Goal: Task Accomplishment & Management: Use online tool/utility

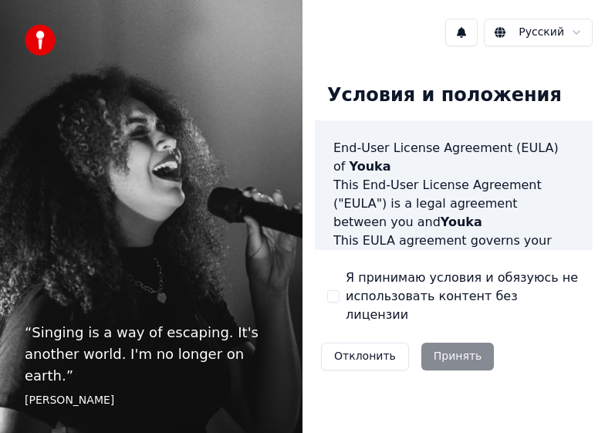
click at [457, 338] on div "Отклонить Принять" at bounding box center [407, 356] width 185 height 40
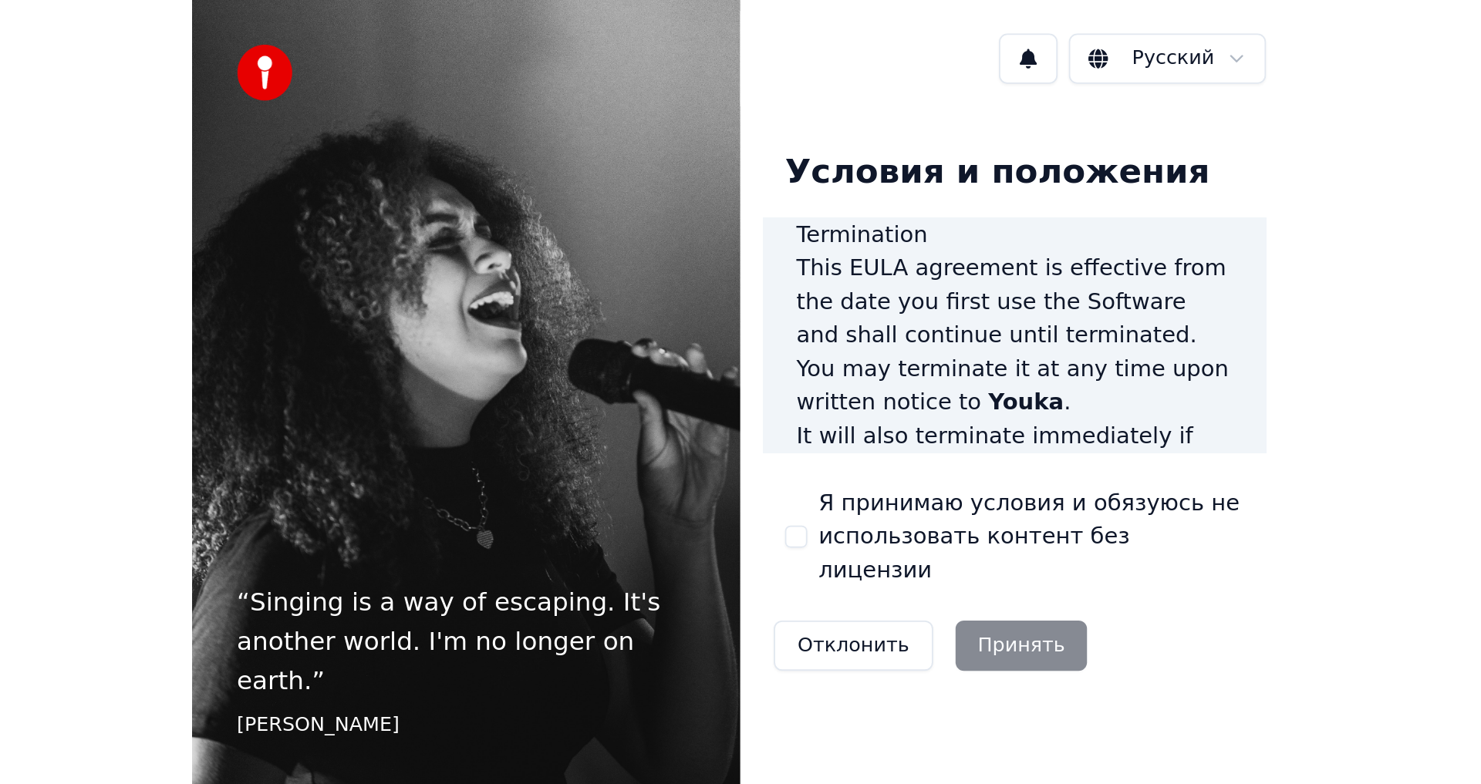
scroll to position [1980, 0]
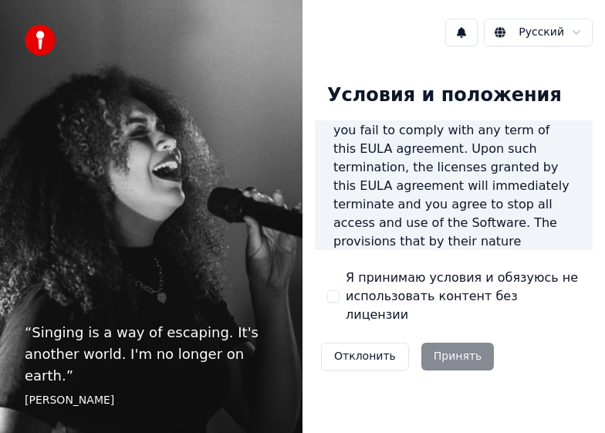
click at [325, 279] on div "Условия и положения End-User License Agreement (EULA) of Youka This End-User Li…" at bounding box center [454, 223] width 278 height 305
click at [337, 274] on div "Я принимаю условия и обязуюсь не использовать контент без лицензии" at bounding box center [453, 296] width 253 height 56
click at [337, 275] on div "Я принимаю условия и обязуюсь не использовать контент без лицензии" at bounding box center [453, 296] width 253 height 56
click at [333, 300] on div "Я принимаю условия и обязуюсь не использовать контент без лицензии" at bounding box center [453, 296] width 253 height 56
click at [333, 302] on div "Я принимаю условия и обязуюсь не использовать контент без лицензии" at bounding box center [453, 296] width 253 height 56
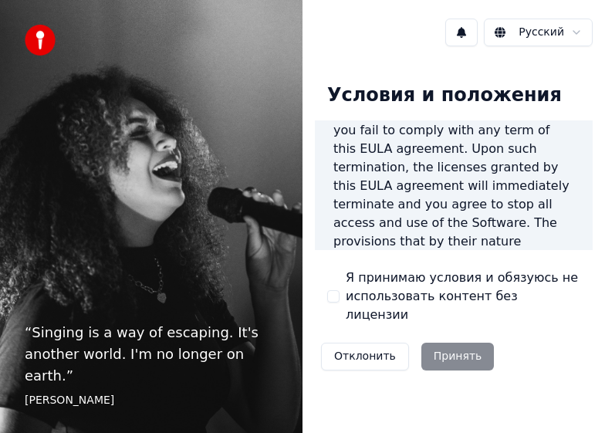
click at [329, 279] on div "Я принимаю условия и обязуюсь не использовать контент без лицензии" at bounding box center [453, 296] width 253 height 56
click at [319, 272] on div "Условия и положения End-User License Agreement (EULA) of Youka This End-User Li…" at bounding box center [454, 223] width 278 height 305
click at [325, 273] on div "Условия и положения End-User License Agreement (EULA) of Youka This End-User Li…" at bounding box center [454, 223] width 278 height 305
click at [330, 275] on div "Я принимаю условия и обязуюсь не использовать контент без лицензии" at bounding box center [453, 296] width 253 height 56
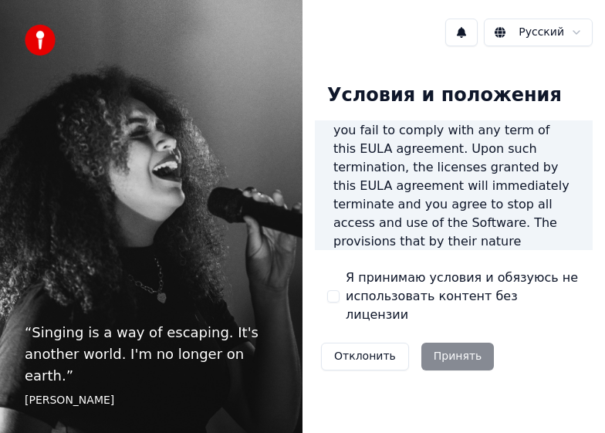
click at [433, 351] on div "Отклонить Принять" at bounding box center [407, 356] width 185 height 40
click at [435, 347] on div "Отклонить Принять" at bounding box center [407, 356] width 185 height 40
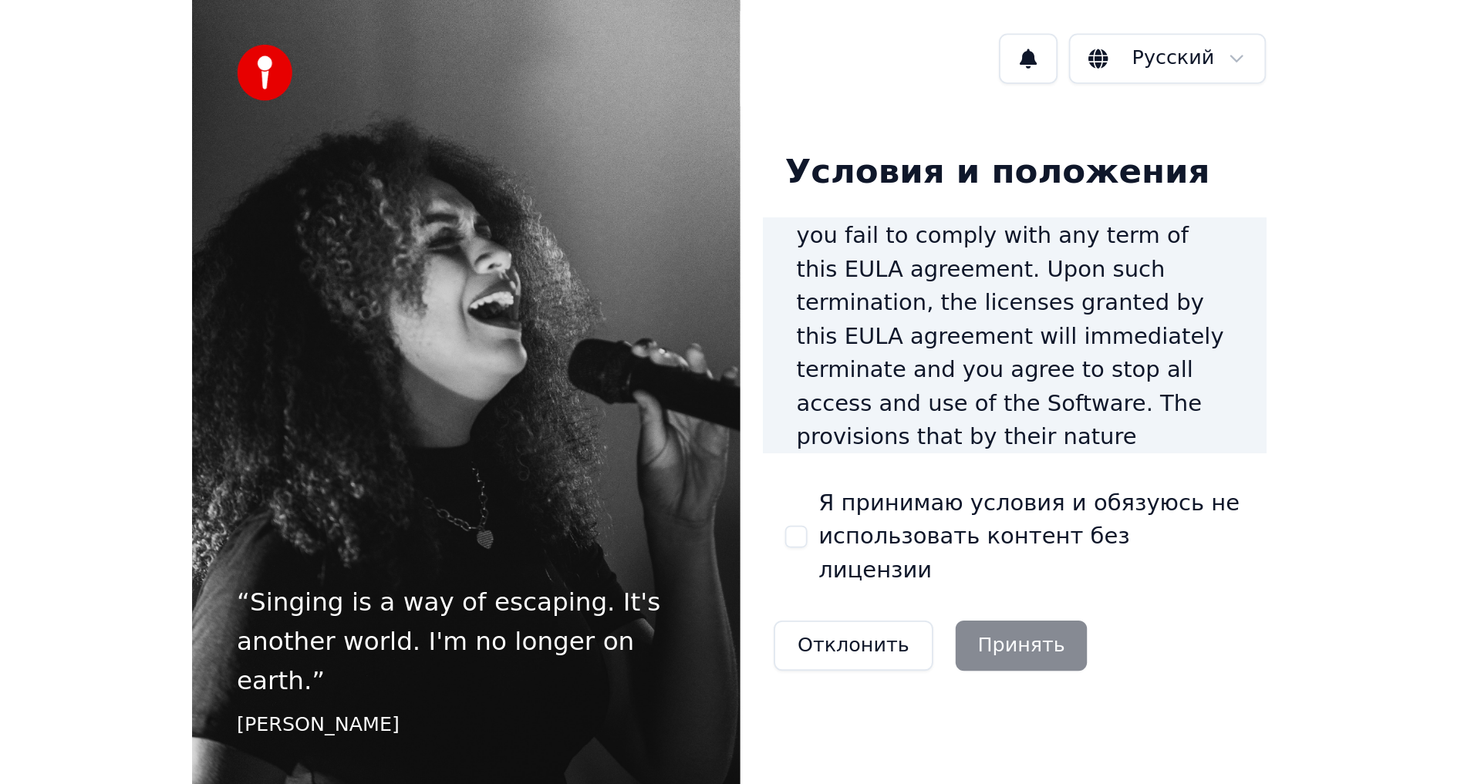
scroll to position [616, 0]
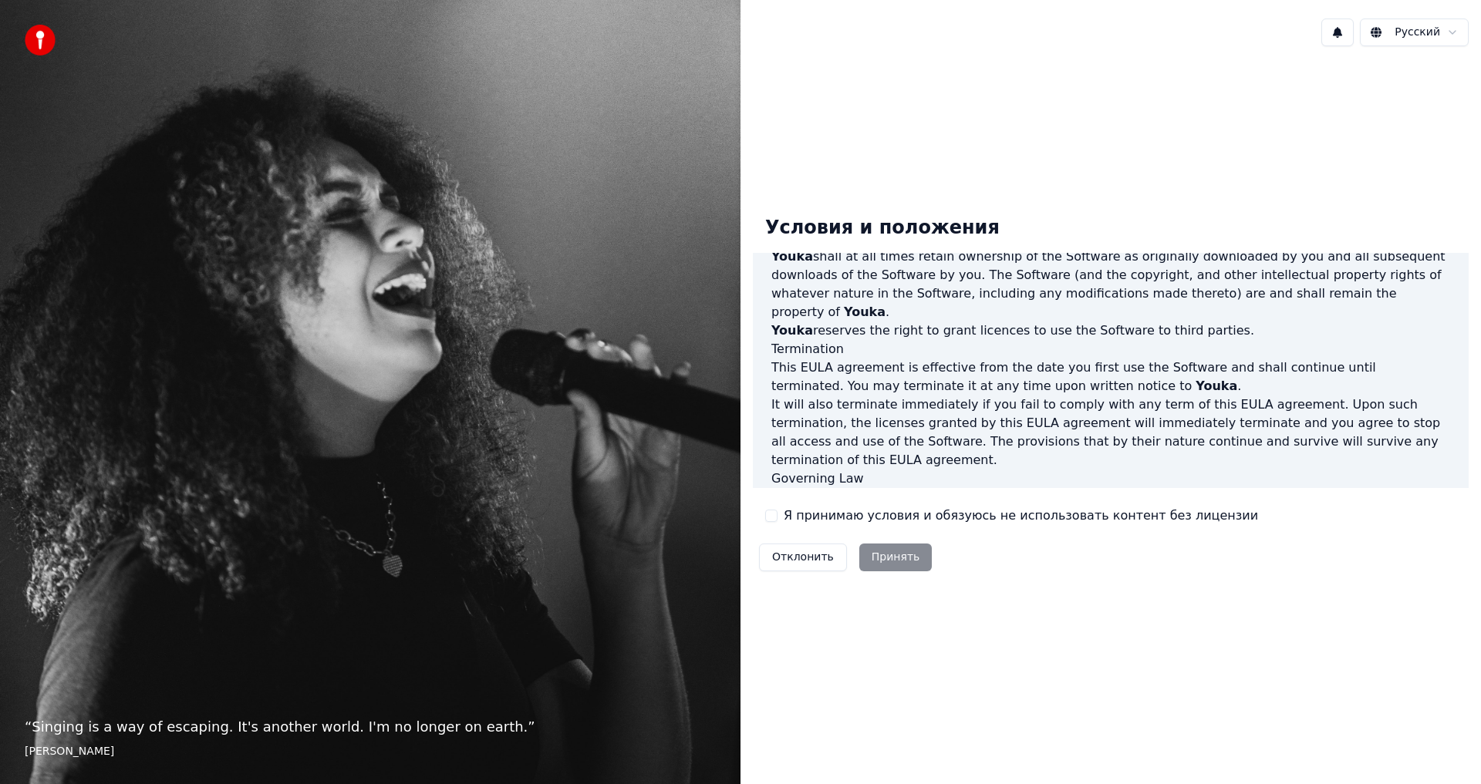
click at [604, 432] on div "Я принимаю условия и обязуюсь не использовать контент без лицензии" at bounding box center [1011, 516] width 493 height 19
click at [604, 432] on label "Я принимаю условия и обязуюсь не использовать контент без лицензии" at bounding box center [1021, 516] width 474 height 19
click at [604, 432] on button "Я принимаю условия и обязуюсь не использовать контент без лицензии" at bounding box center [771, 516] width 12 height 12
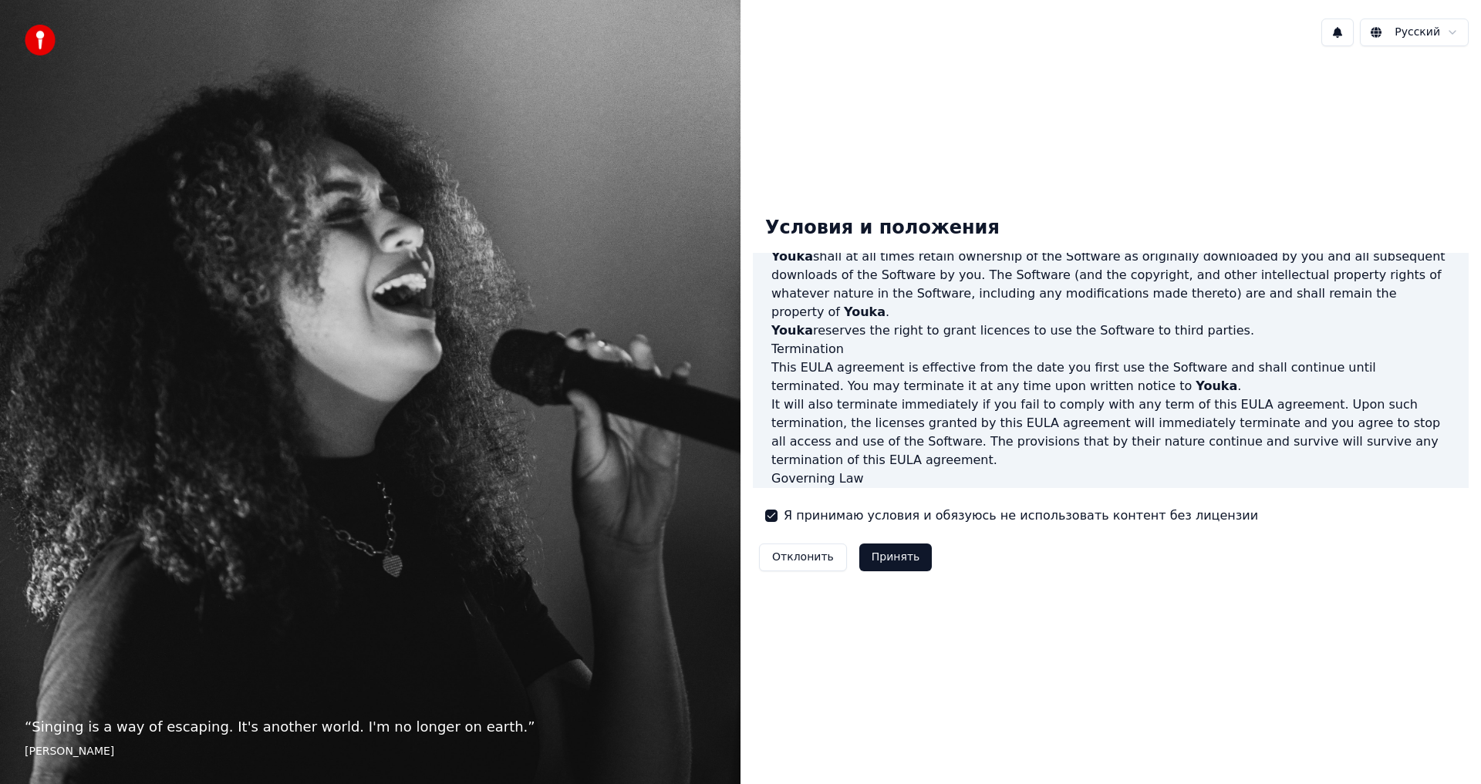
click at [604, 432] on label "Я принимаю условия и обязуюсь не использовать контент без лицензии" at bounding box center [1021, 516] width 474 height 19
click at [604, 432] on button "Я принимаю условия и обязуюсь не использовать контент без лицензии" at bounding box center [771, 516] width 12 height 12
click at [604, 432] on label "Я принимаю условия и обязуюсь не использовать контент без лицензии" at bounding box center [1021, 516] width 474 height 19
click at [604, 432] on button "Я принимаю условия и обязуюсь не использовать контент без лицензии" at bounding box center [771, 516] width 12 height 12
click at [604, 432] on button "Принять" at bounding box center [895, 558] width 73 height 28
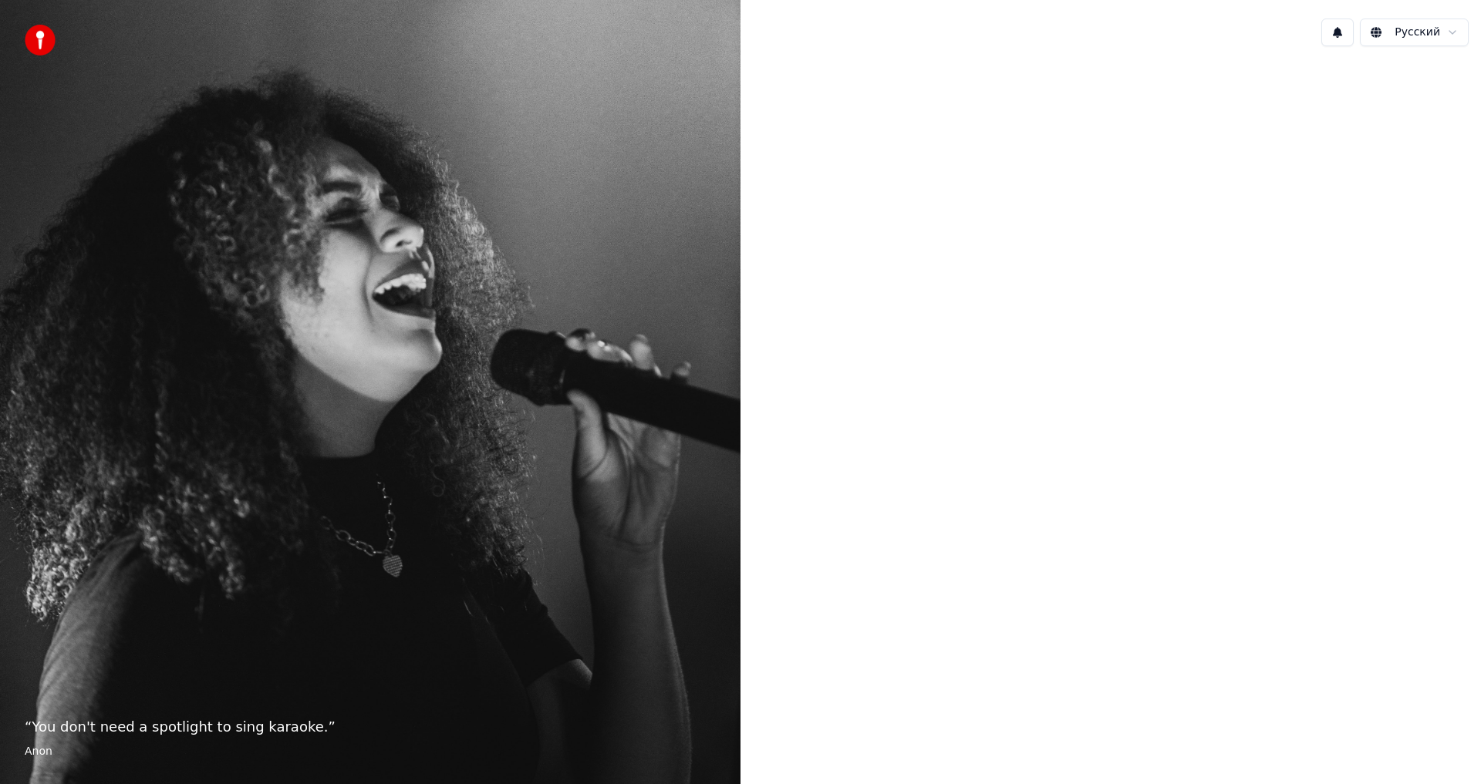
click at [318, 432] on div "“ You don't need a spotlight to sing karaoke. ” Anon" at bounding box center [370, 392] width 740 height 784
click at [604, 408] on div at bounding box center [1110, 391] width 740 height 664
click at [604, 186] on div at bounding box center [1110, 391] width 740 height 664
click at [604, 32] on html "“ You don't need a spotlight to sing karaoke. ” Anon Русский" at bounding box center [740, 392] width 1481 height 784
click at [604, 32] on html "“ You don't need a spotlight to sing karaoke. ” Anon Русский English Español Fr…" at bounding box center [740, 392] width 1481 height 784
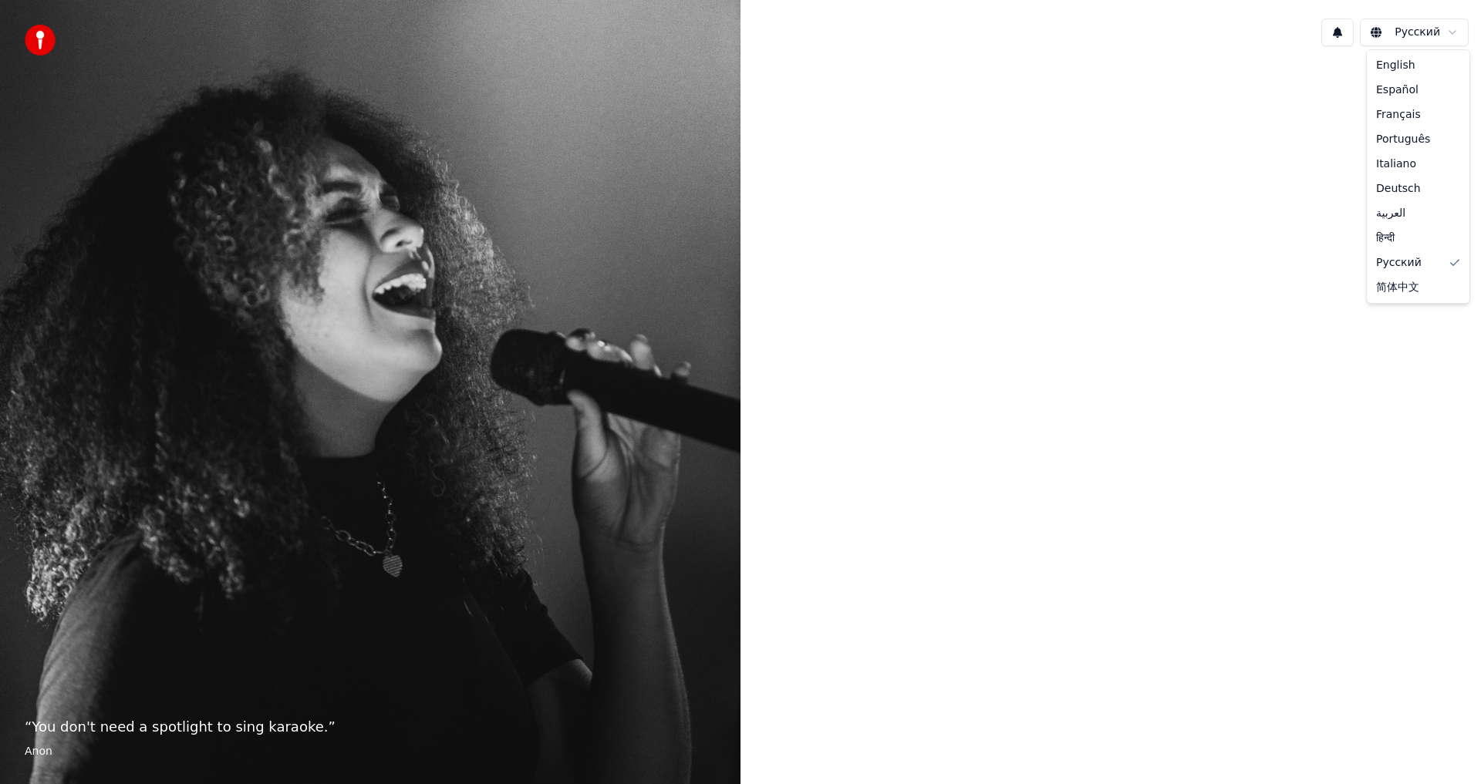
click at [604, 34] on html "“ You don't need a spotlight to sing karaoke. ” Anon Русский English Español Fr…" at bounding box center [740, 392] width 1481 height 784
click at [183, 432] on div "“ You don't need a spotlight to sing karaoke. ” Anon" at bounding box center [370, 392] width 740 height 784
click at [288, 432] on p "“ You don't need a spotlight to sing karaoke. ”" at bounding box center [370, 728] width 691 height 22
click at [248, 432] on p "“ You don't need a spotlight to sing karaoke. ”" at bounding box center [370, 728] width 691 height 22
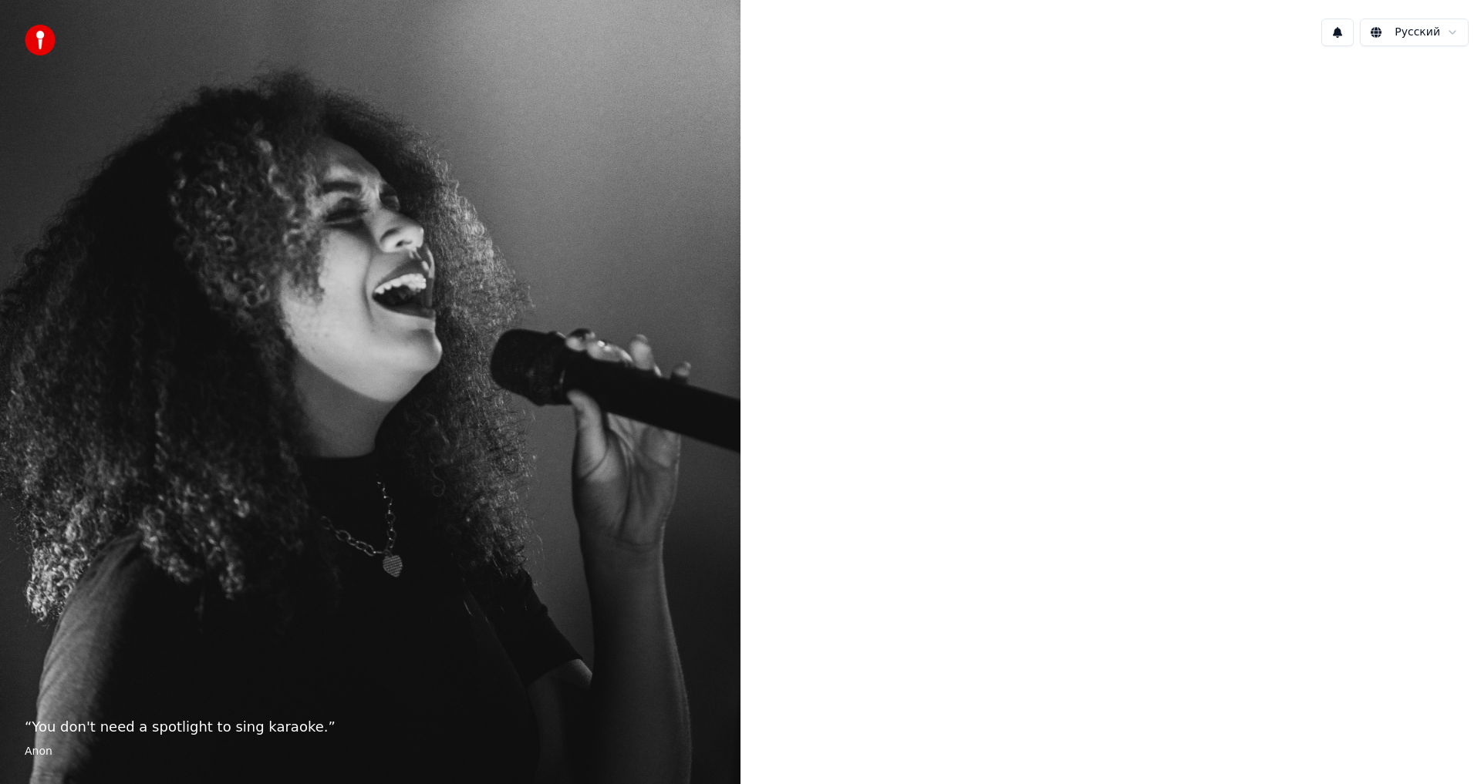
click at [76, 432] on p "“ You don't need a spotlight to sing karaoke. ”" at bounding box center [370, 728] width 691 height 22
click at [42, 432] on footer "Anon" at bounding box center [370, 751] width 691 height 15
click at [32, 432] on footer "Anon" at bounding box center [370, 751] width 691 height 15
click at [35, 93] on div "“ You don't need a spotlight to sing karaoke. ” Anon" at bounding box center [370, 392] width 740 height 784
click at [35, 43] on img at bounding box center [40, 40] width 31 height 31
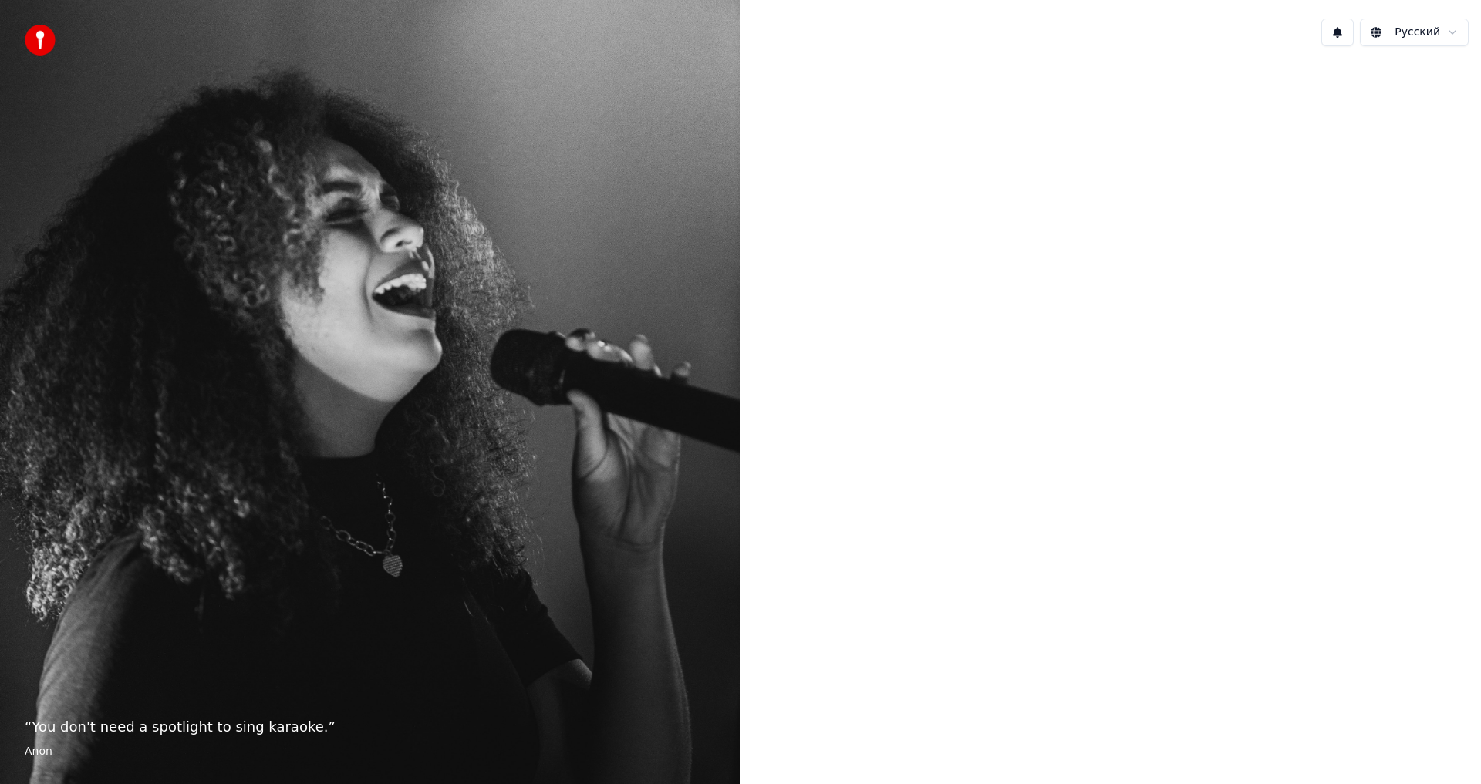
click at [604, 432] on div at bounding box center [1110, 391] width 740 height 664
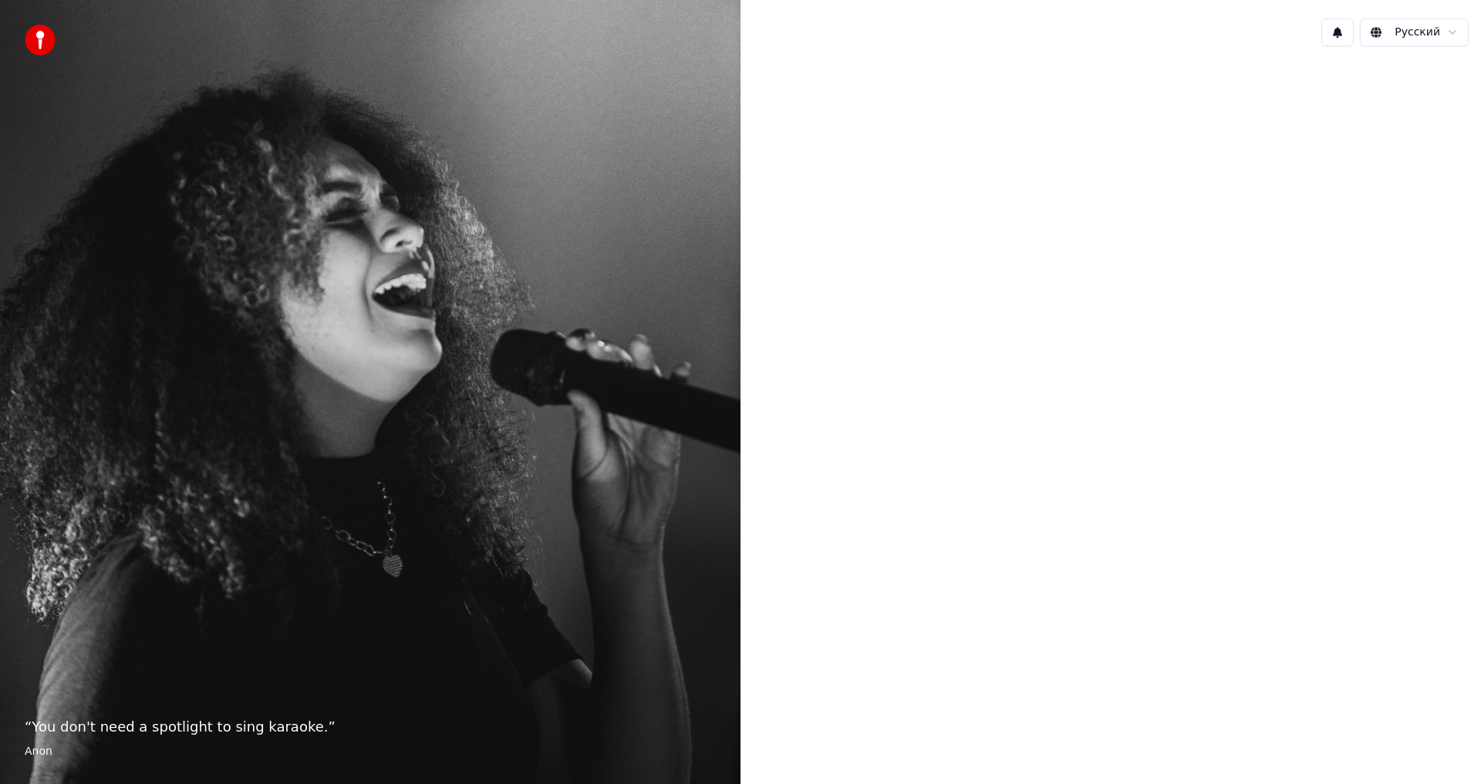
click at [604, 432] on div at bounding box center [1110, 391] width 740 height 664
click at [1337, 29] on button at bounding box center [1337, 33] width 32 height 28
click at [514, 689] on div "“ You don't need a spotlight to sing karaoke. ” Anon" at bounding box center [370, 392] width 740 height 784
click at [526, 391] on div "“ You don't need a spotlight to sing karaoke. ” Anon" at bounding box center [370, 392] width 740 height 784
drag, startPoint x: 199, startPoint y: 274, endPoint x: 133, endPoint y: 110, distance: 176.2
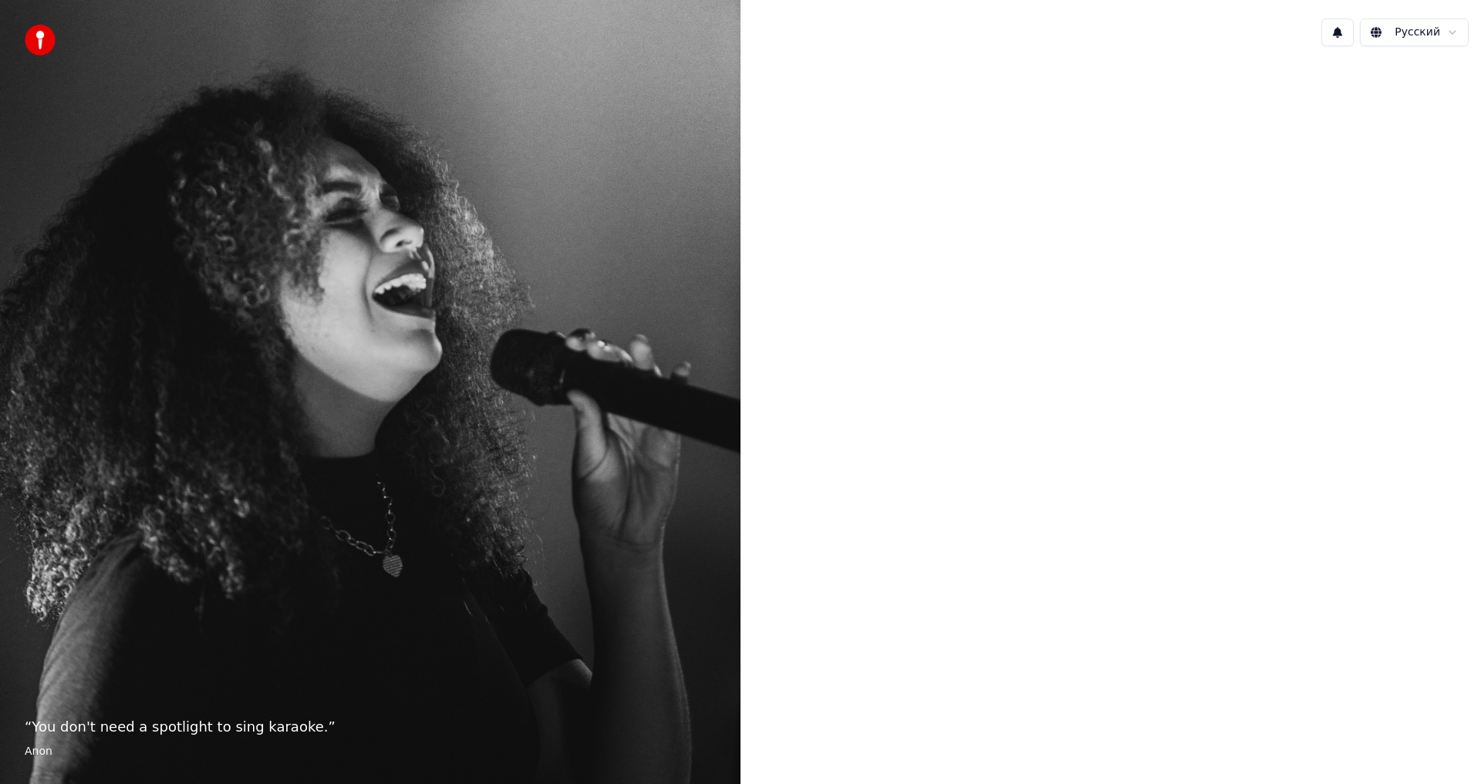
click at [195, 269] on div "“ You don't need a spotlight to sing karaoke. ” Anon" at bounding box center [370, 392] width 740 height 784
click at [30, 38] on img at bounding box center [40, 40] width 31 height 31
click at [39, 38] on img at bounding box center [40, 40] width 31 height 31
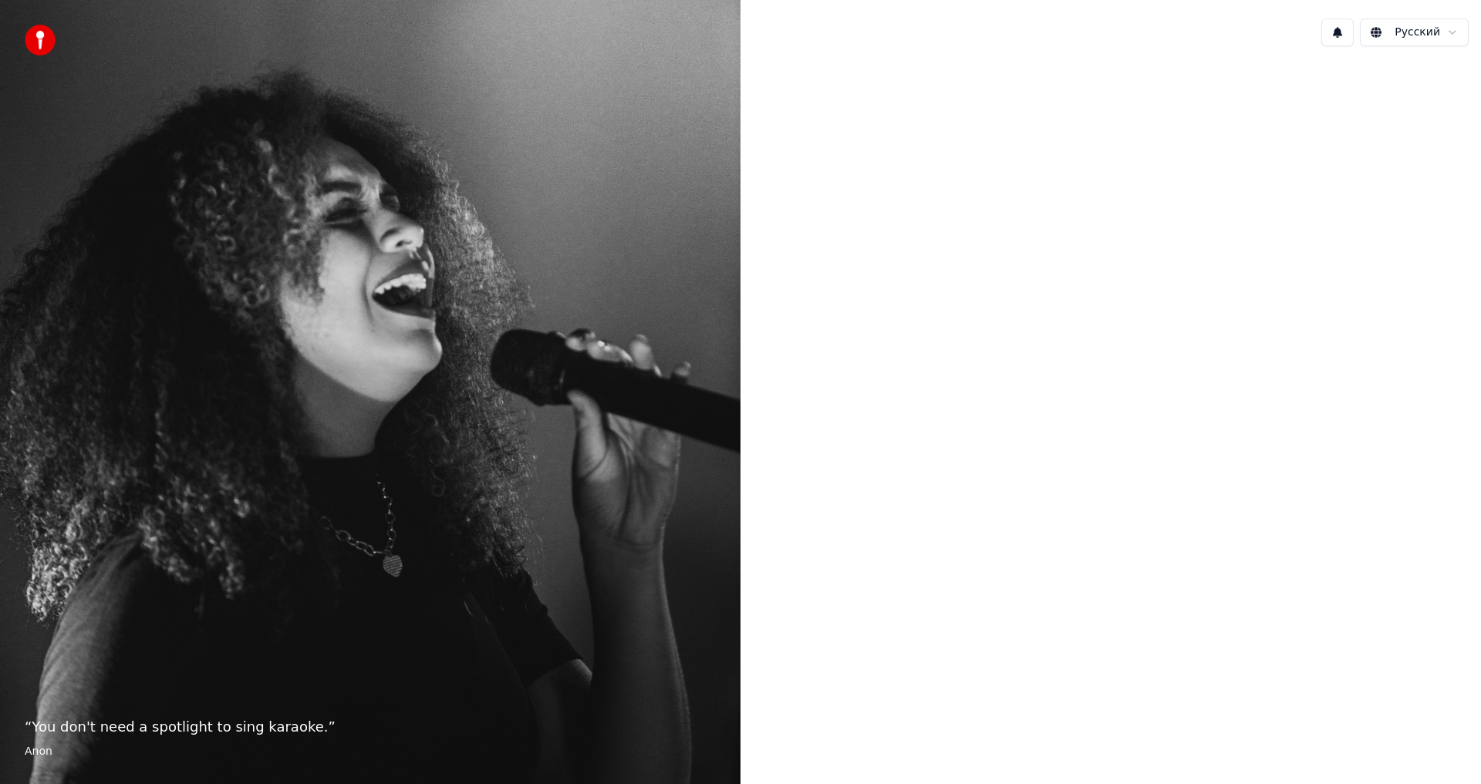
click at [39, 38] on img at bounding box center [40, 40] width 31 height 31
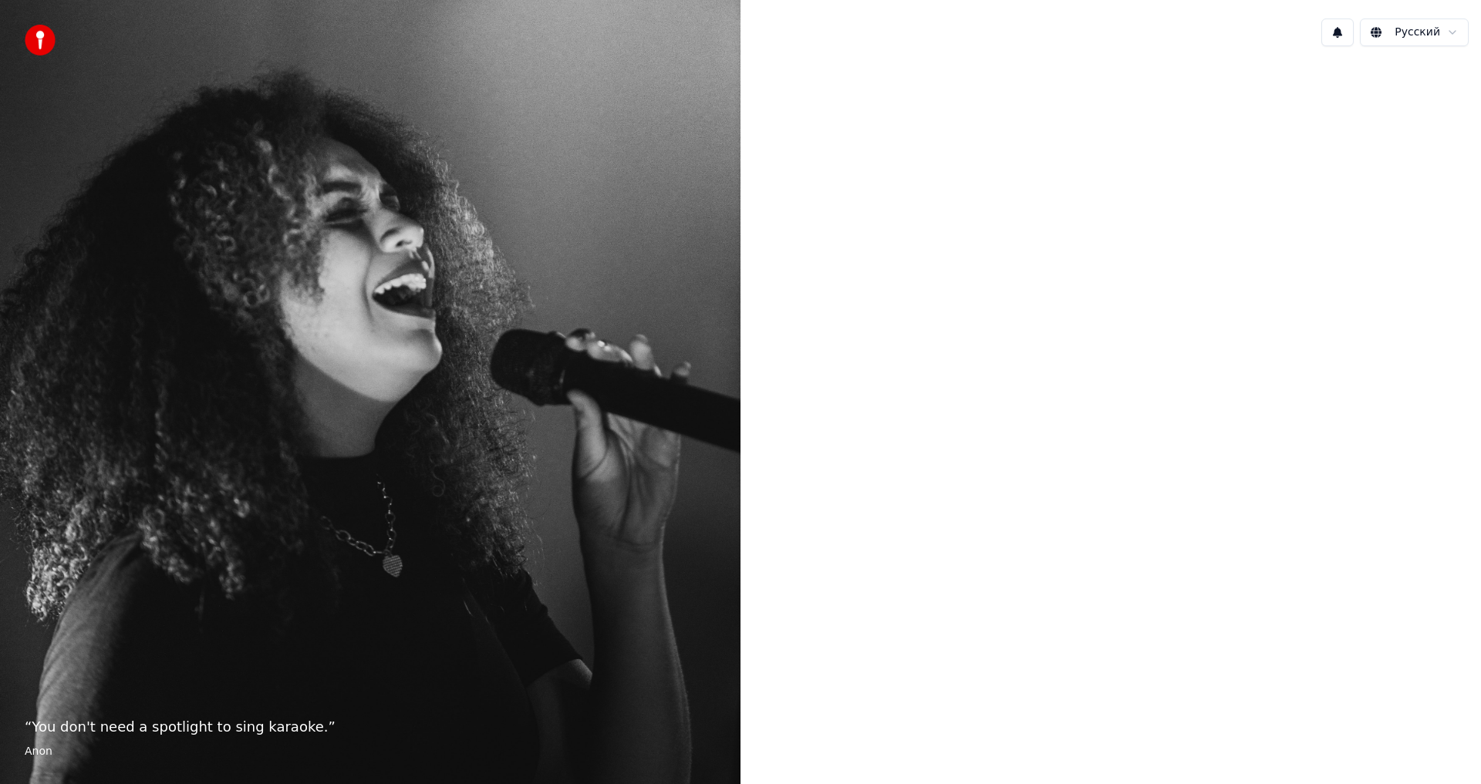
click at [39, 38] on img at bounding box center [40, 40] width 31 height 31
click at [185, 408] on div "“ You don't need a spotlight to sing karaoke. ” Anon" at bounding box center [370, 392] width 740 height 784
click at [125, 714] on div "“ You don't need a spotlight to sing karaoke. ” Anon" at bounding box center [370, 392] width 740 height 784
click at [378, 608] on div "“ You don't need a spotlight to sing karaoke. ” Anon" at bounding box center [370, 392] width 740 height 784
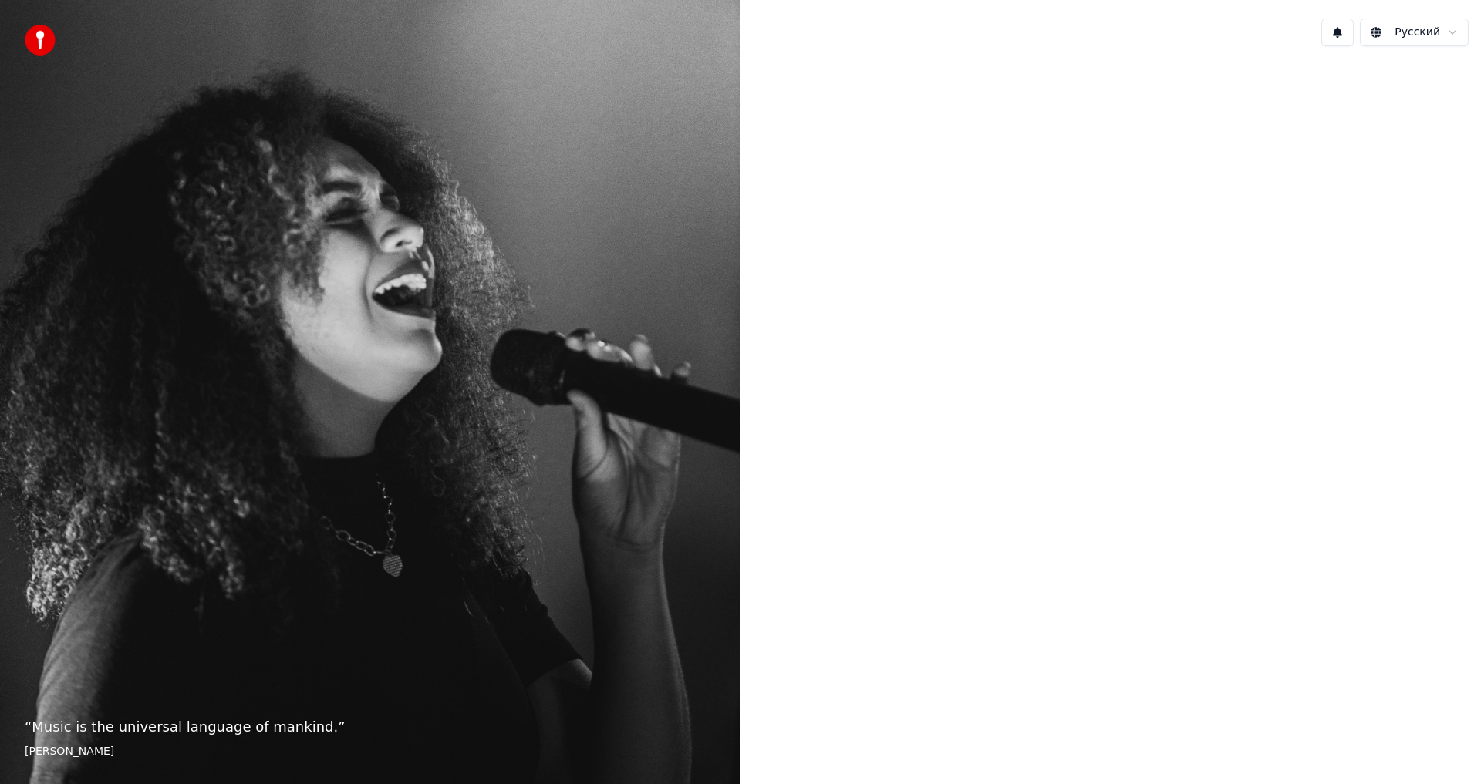
click at [135, 731] on p "“ Music is the universal language of mankind. ”" at bounding box center [370, 728] width 691 height 22
click at [119, 756] on footer "[PERSON_NAME]" at bounding box center [370, 751] width 691 height 15
click at [32, 44] on img at bounding box center [40, 40] width 31 height 31
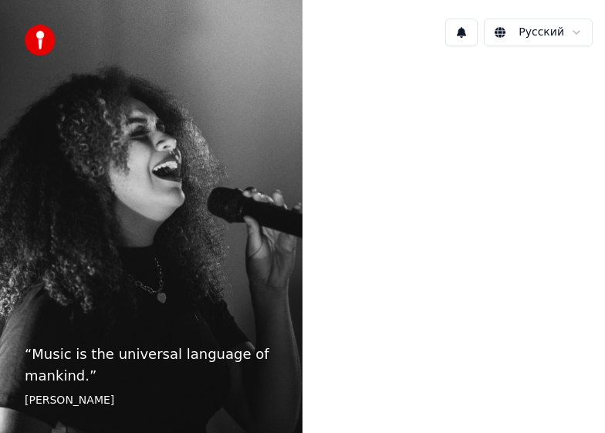
click at [83, 373] on p "“ Music is the universal language of mankind. ”" at bounding box center [151, 364] width 253 height 43
click at [179, 396] on footer "[PERSON_NAME]" at bounding box center [151, 400] width 253 height 15
click at [287, 252] on div "“ Music is the universal language of mankind. ” Henry Wadsworth Longfellow" at bounding box center [151, 216] width 302 height 433
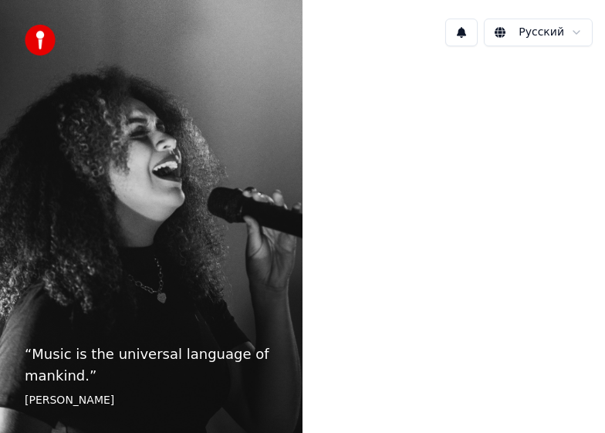
click at [34, 332] on div "“ Music is the universal language of mankind. ” Henry Wadsworth Longfellow" at bounding box center [151, 216] width 302 height 433
click at [42, 360] on p "“ Music is the universal language of mankind. ”" at bounding box center [151, 364] width 253 height 43
click at [56, 397] on footer "[PERSON_NAME]" at bounding box center [151, 400] width 253 height 15
click at [76, 399] on footer "[PERSON_NAME]" at bounding box center [151, 400] width 253 height 15
click at [167, 398] on footer "[PERSON_NAME]" at bounding box center [151, 400] width 253 height 15
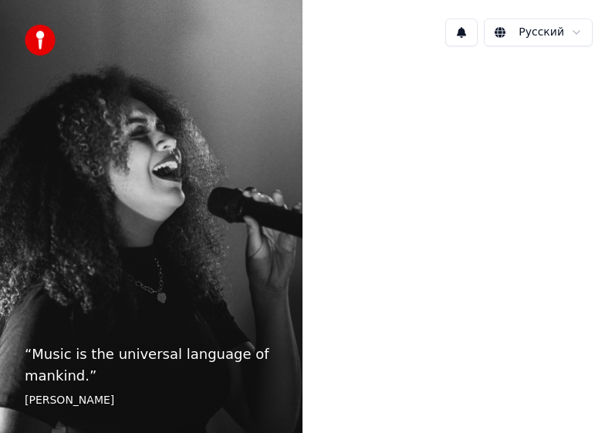
click at [218, 421] on div "“ Music is the universal language of mankind. ” Henry Wadsworth Longfellow" at bounding box center [151, 216] width 302 height 433
click at [485, 218] on div at bounding box center [453, 215] width 302 height 312
click at [547, 139] on div at bounding box center [453, 215] width 302 height 312
click at [511, 25] on html "“ Music is the universal language of mankind. ” Henry Wadsworth Longfellow Русс…" at bounding box center [302, 216] width 605 height 433
click at [550, 32] on html "“ Music is the universal language of mankind. ” Henry Wadsworth Longfellow Русс…" at bounding box center [302, 216] width 605 height 433
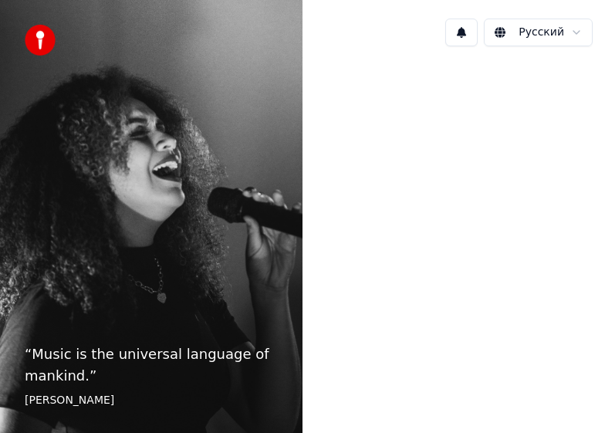
click at [410, 224] on div at bounding box center [453, 215] width 302 height 312
click at [403, 36] on div "Русский" at bounding box center [453, 32] width 302 height 52
drag, startPoint x: 378, startPoint y: 39, endPoint x: 393, endPoint y: 316, distance: 278.1
click at [400, 288] on div "Русский" at bounding box center [453, 216] width 302 height 433
drag, startPoint x: 393, startPoint y: 316, endPoint x: 393, endPoint y: 336, distance: 19.3
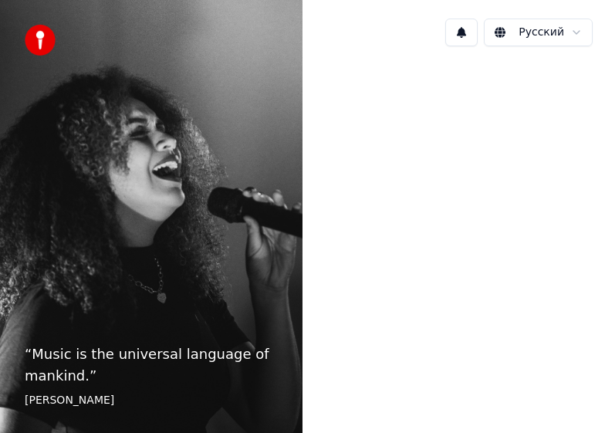
click at [393, 336] on div at bounding box center [453, 215] width 302 height 312
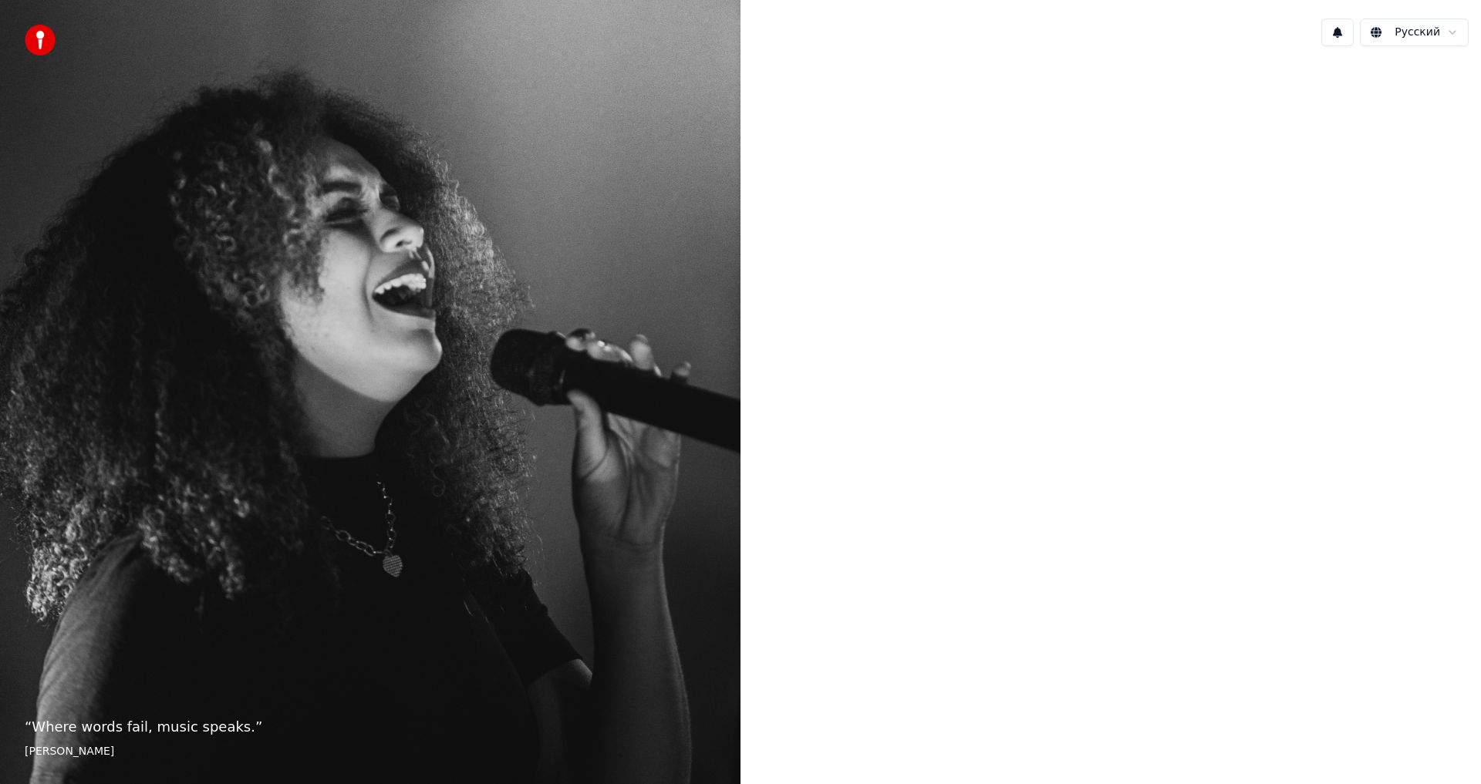
click at [39, 39] on img at bounding box center [40, 40] width 31 height 31
click at [42, 38] on img at bounding box center [40, 40] width 31 height 31
drag, startPoint x: 19, startPoint y: 1, endPoint x: 573, endPoint y: 167, distance: 579.0
click at [573, 167] on div "“ Where words fail, music speaks. ” Hans Christian Andersen" at bounding box center [370, 392] width 740 height 784
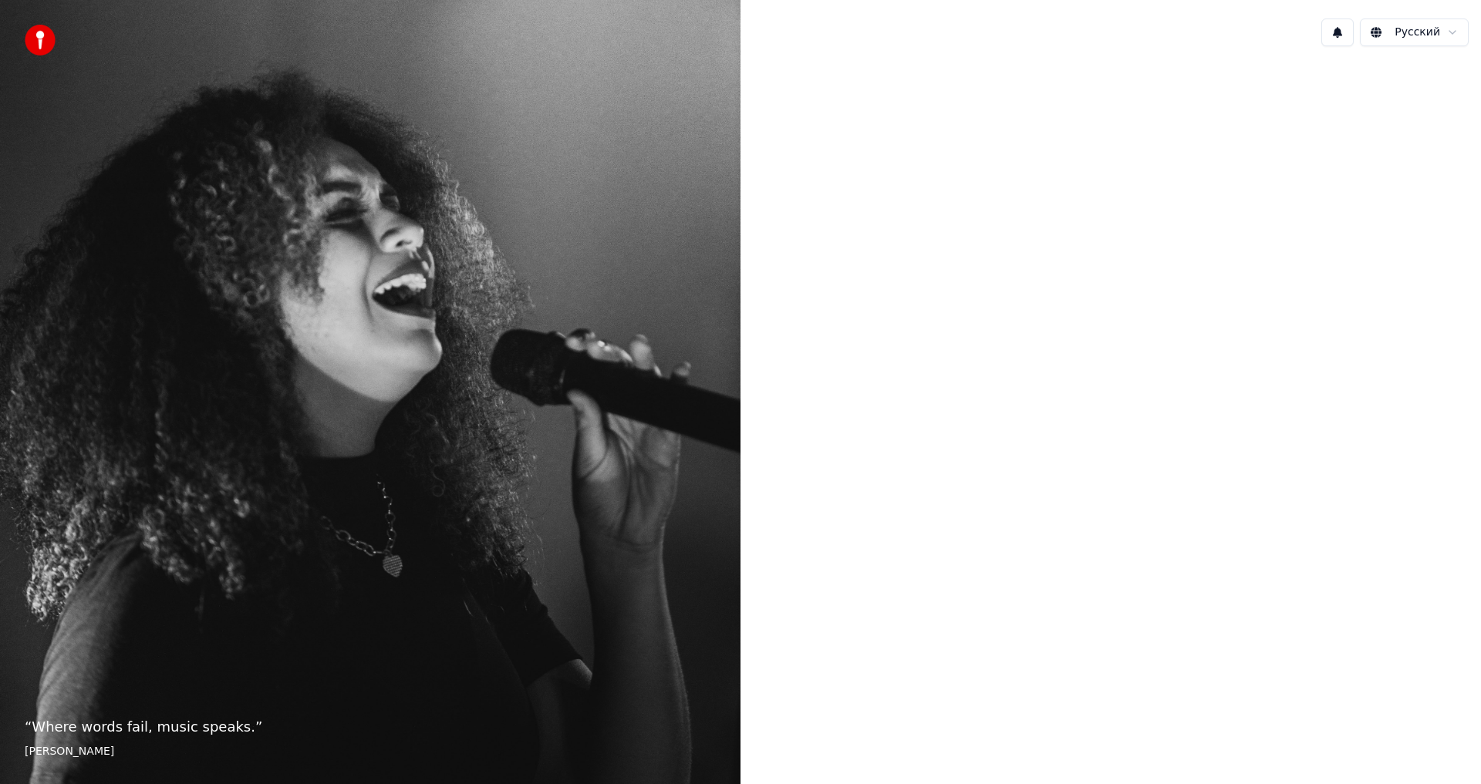
click at [1017, 157] on div at bounding box center [1110, 391] width 740 height 664
click at [1310, 112] on div at bounding box center [1110, 391] width 740 height 664
click at [1164, 527] on div at bounding box center [1110, 391] width 740 height 664
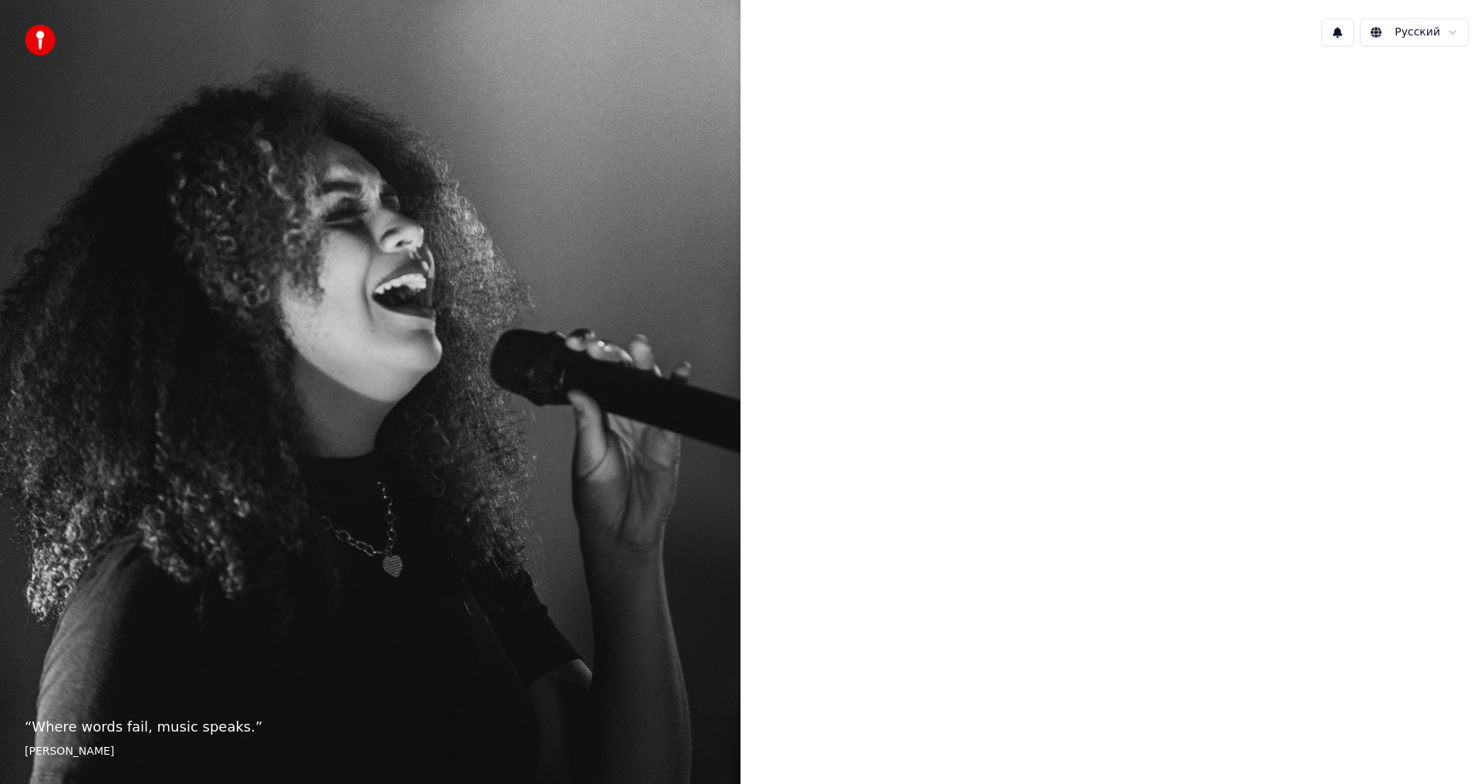
click at [1164, 527] on div at bounding box center [1110, 391] width 740 height 664
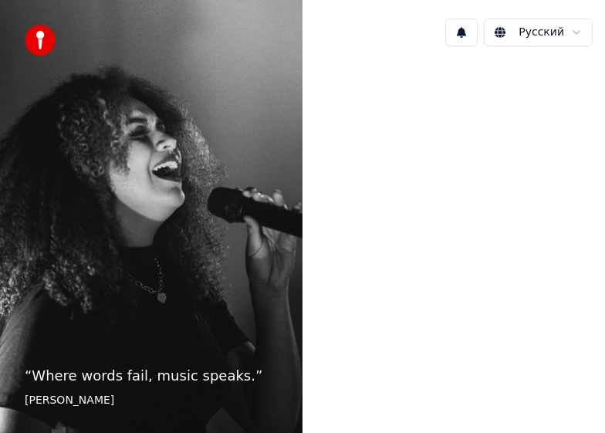
click at [495, 174] on div at bounding box center [453, 215] width 302 height 312
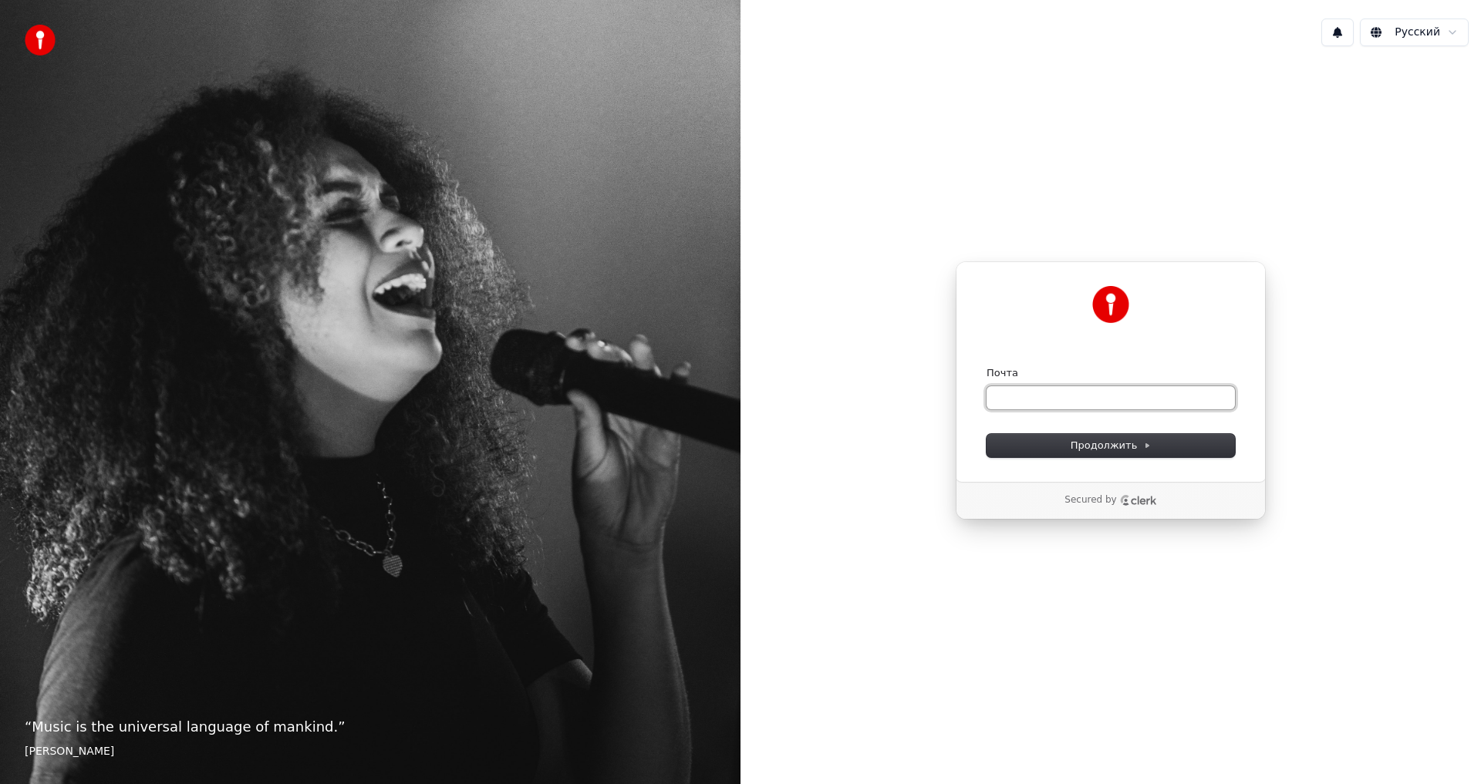
click at [1019, 400] on input "Почта" at bounding box center [1110, 397] width 248 height 23
click at [1090, 450] on span "Продолжить" at bounding box center [1111, 446] width 81 height 14
type input "**********"
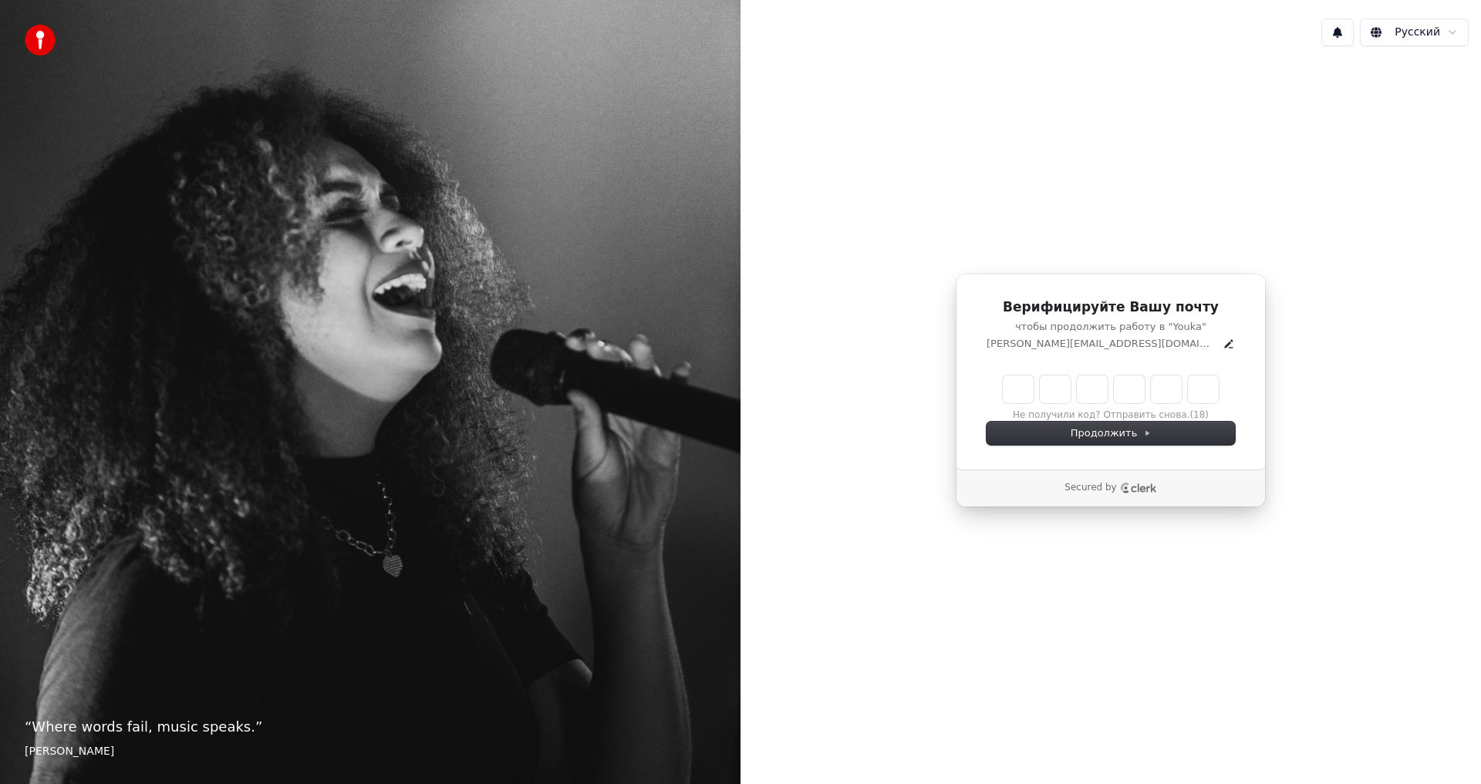
click at [1014, 386] on input "Enter verification code" at bounding box center [1111, 390] width 216 height 28
type input "******"
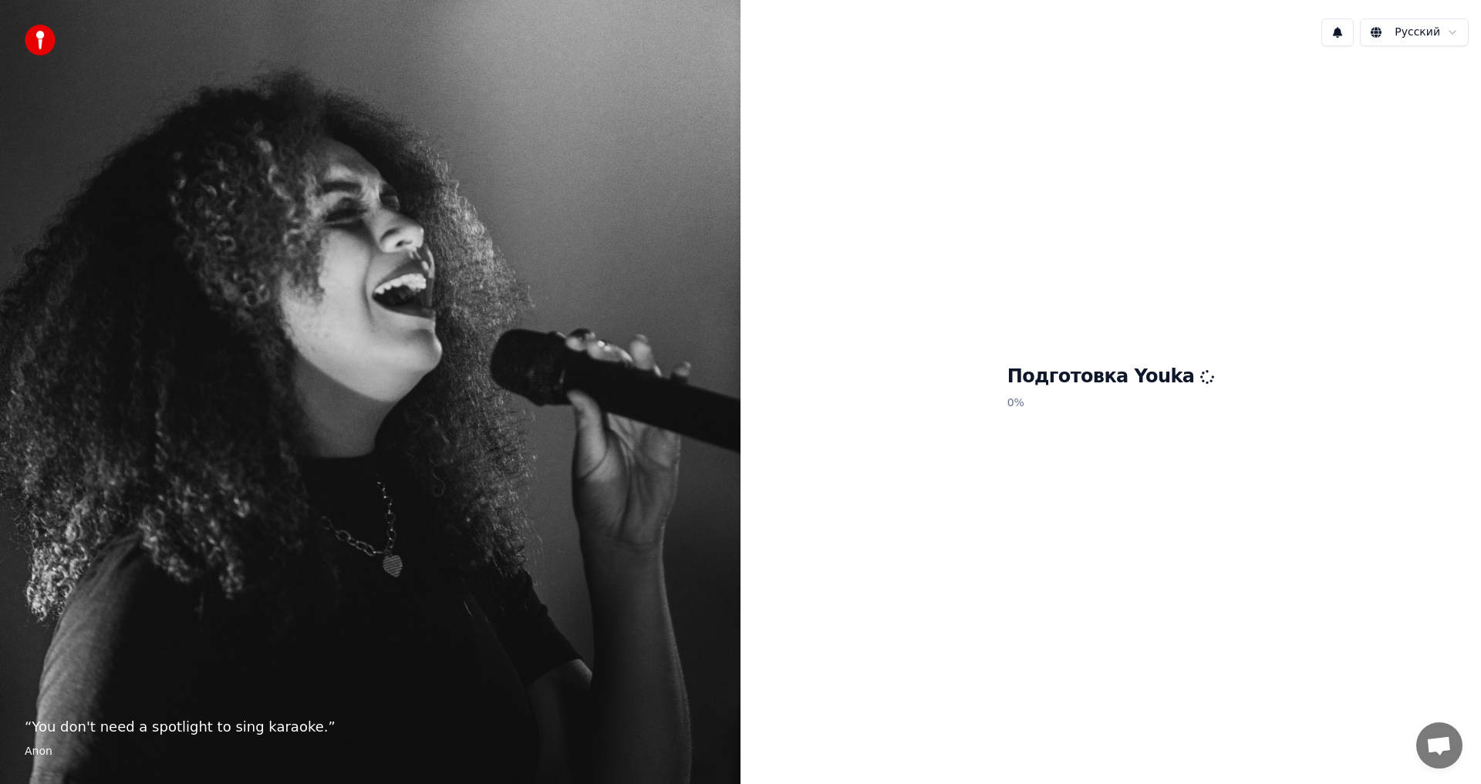
click at [1442, 741] on span "Открытый чат" at bounding box center [1438, 748] width 25 height 22
click at [39, 33] on img at bounding box center [40, 40] width 31 height 31
click at [1300, 305] on div "Подготовка Youka 0 %" at bounding box center [1110, 391] width 740 height 664
click at [1070, 392] on p "0 %" at bounding box center [1110, 404] width 207 height 28
click at [1014, 389] on div "Подготовка Youka 0 %" at bounding box center [1110, 391] width 740 height 664
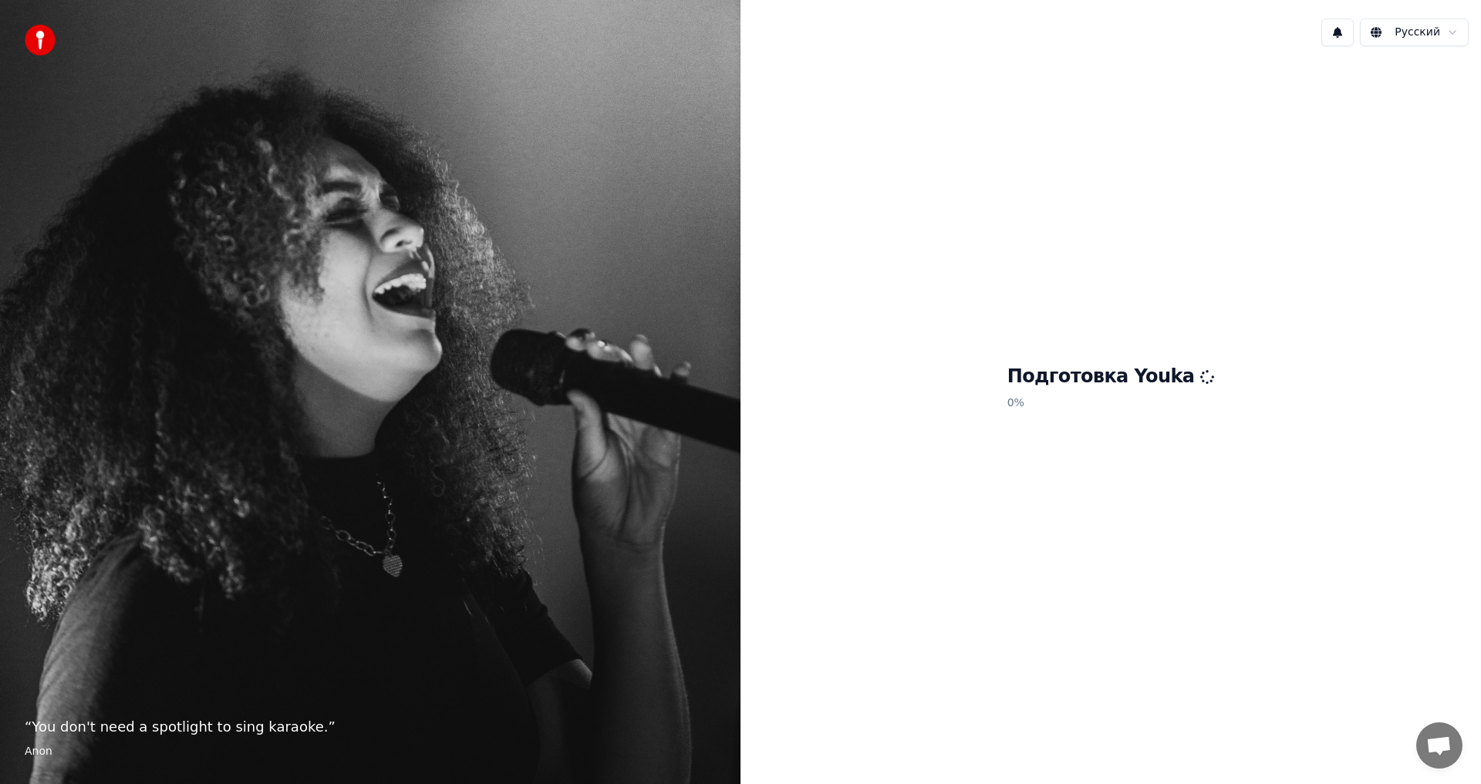
click at [1008, 391] on div "Подготовка Youka 0 %" at bounding box center [1110, 391] width 740 height 664
click at [1023, 403] on div "Подготовка Youka 0 %" at bounding box center [1110, 391] width 740 height 664
click at [1025, 403] on div "Подготовка Youka 0 %" at bounding box center [1110, 391] width 740 height 664
click at [1059, 372] on h1 "Подготовка Youka" at bounding box center [1110, 377] width 207 height 25
click at [1438, 753] on span "Открытый чат" at bounding box center [1438, 748] width 25 height 22
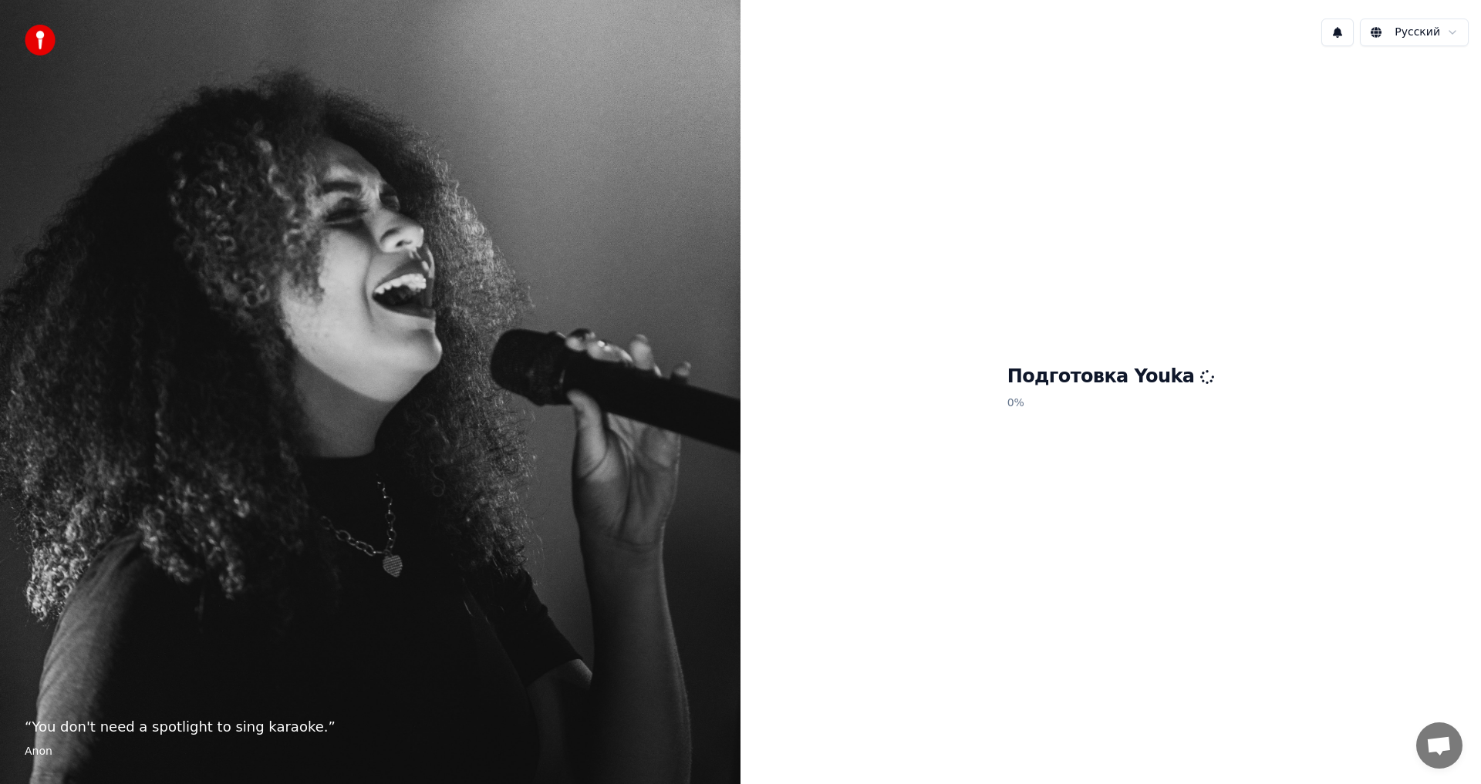
click at [1438, 753] on span "Открытый чат" at bounding box center [1438, 748] width 25 height 22
click at [1074, 378] on h1 "Подготовка Youka" at bounding box center [1110, 377] width 207 height 25
click at [1066, 387] on h1 "Подготовка Youka" at bounding box center [1110, 377] width 207 height 25
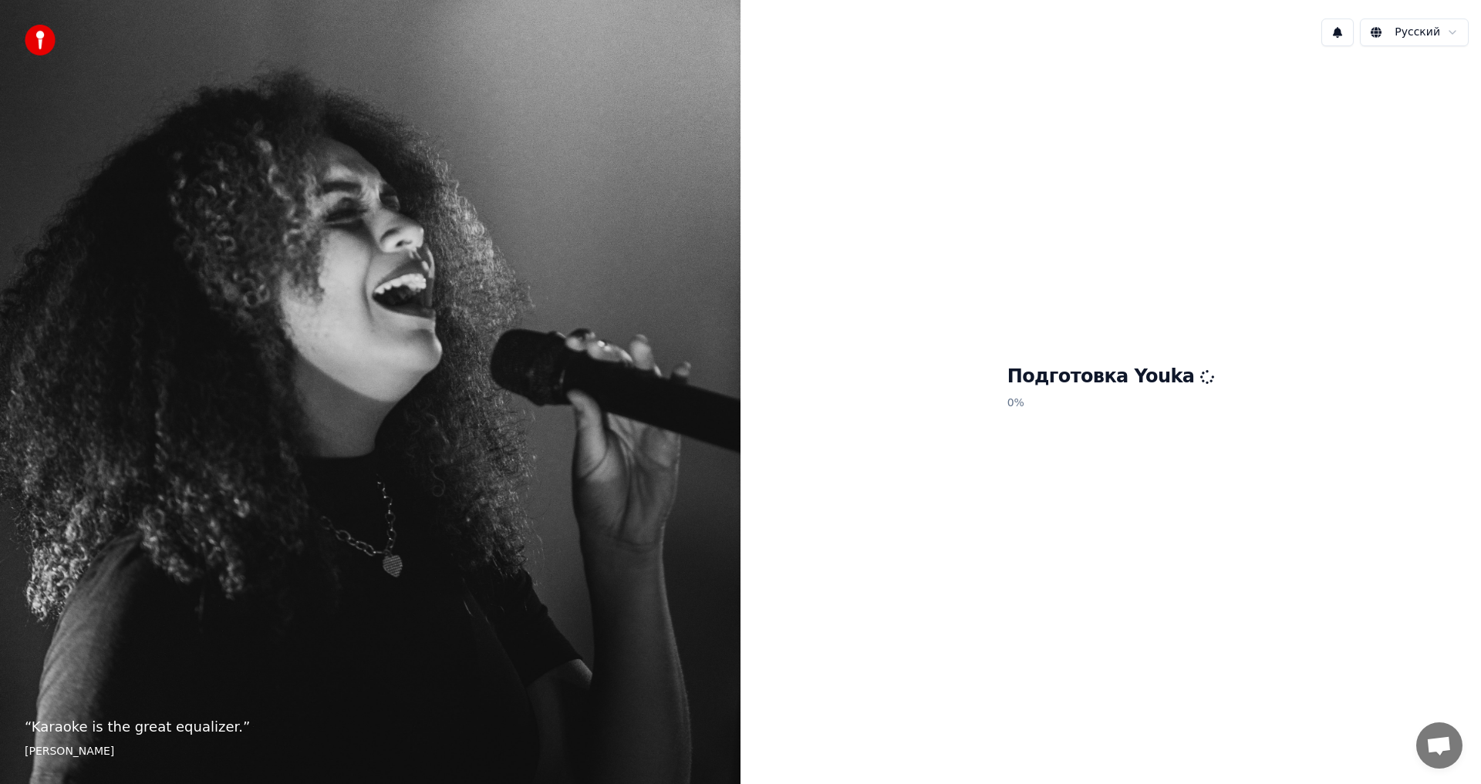
click at [1040, 396] on p "0 %" at bounding box center [1110, 404] width 207 height 28
click at [1441, 745] on span "Открытый чат" at bounding box center [1438, 748] width 25 height 22
drag, startPoint x: 373, startPoint y: 727, endPoint x: 105, endPoint y: 723, distance: 267.7
click at [113, 727] on p "“ I don't sing because I'm happy; I'm happy because I sing. ”" at bounding box center [370, 728] width 691 height 22
click at [51, 727] on p "“ I don't sing because I'm happy; I'm happy because I sing. ”" at bounding box center [370, 728] width 691 height 22
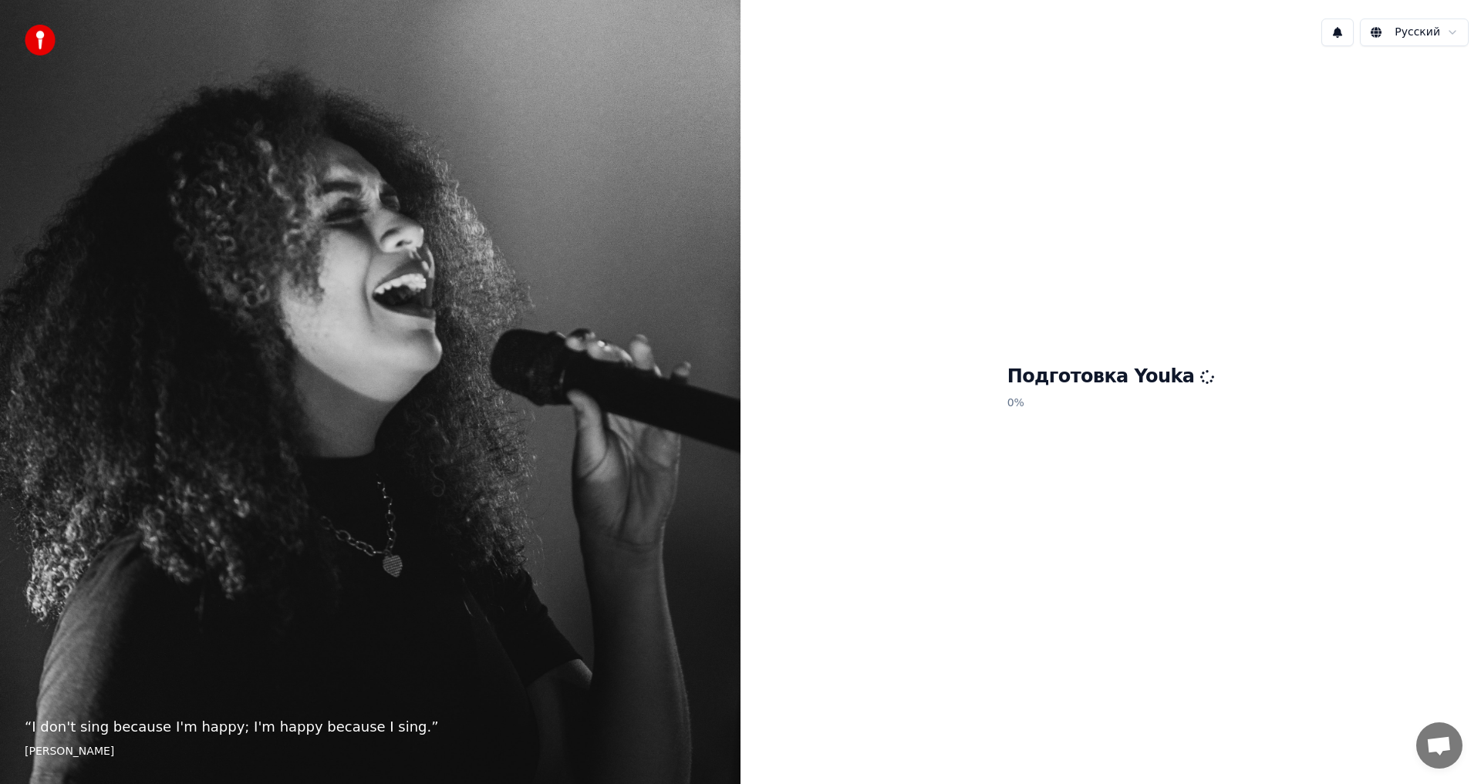
click at [47, 728] on p "“ I don't sing because I'm happy; I'm happy because I sing. ”" at bounding box center [370, 728] width 691 height 22
click at [46, 728] on p "“ I don't sing because I'm happy; I'm happy because I sing. ”" at bounding box center [370, 728] width 691 height 22
click at [81, 752] on footer "William James" at bounding box center [370, 751] width 691 height 15
click at [29, 728] on p "“ I don't sing because I'm happy; I'm happy because I sing. ”" at bounding box center [370, 728] width 691 height 22
click at [1430, 741] on span "Открытый чат" at bounding box center [1438, 748] width 25 height 22
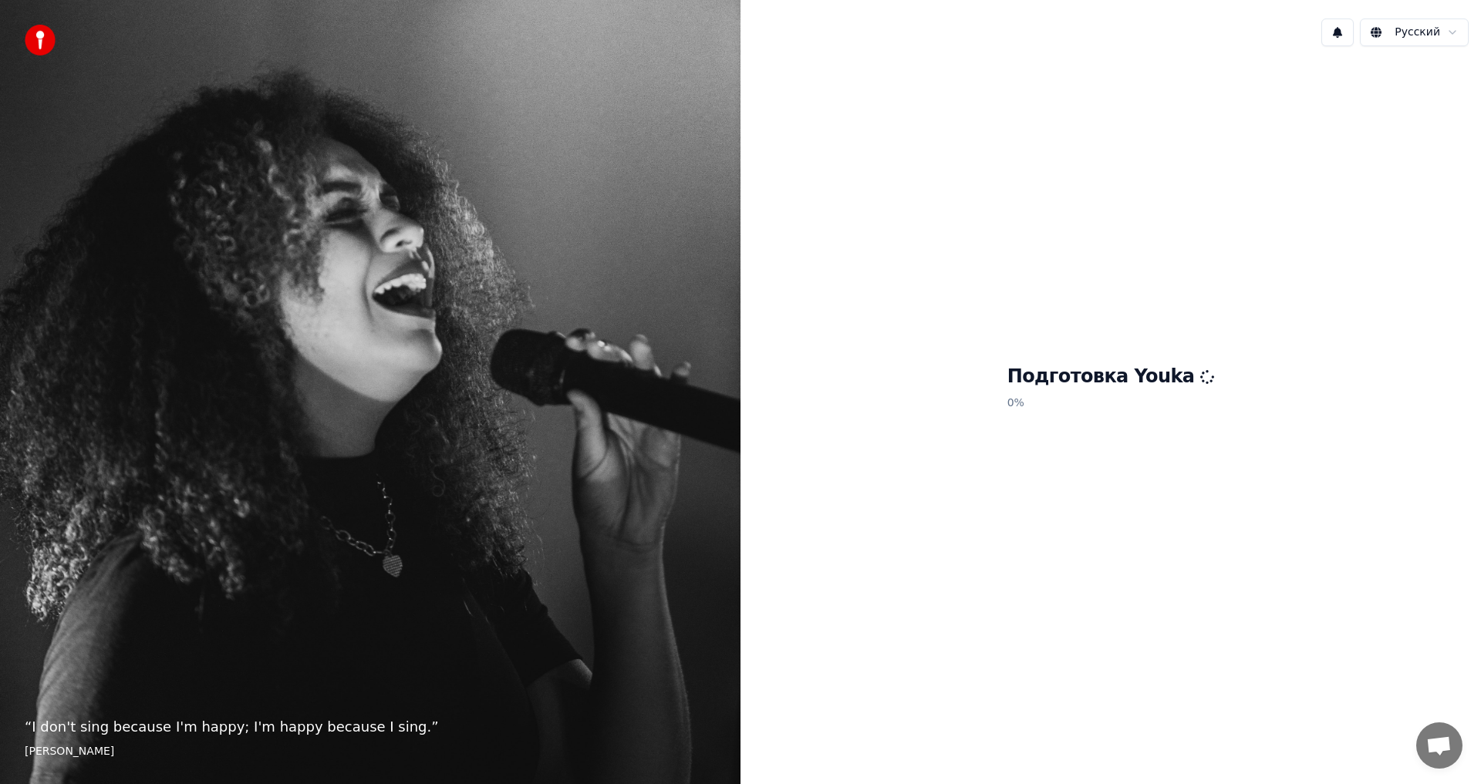
click at [1430, 741] on span "Открытый чат" at bounding box center [1438, 748] width 25 height 22
click at [1199, 385] on icon at bounding box center [1208, 377] width 18 height 18
click at [1198, 380] on icon at bounding box center [1207, 376] width 19 height 19
drag, startPoint x: 1105, startPoint y: 374, endPoint x: 1084, endPoint y: 372, distance: 21.7
click at [1084, 373] on h1 "Подготовка Youka" at bounding box center [1110, 377] width 207 height 25
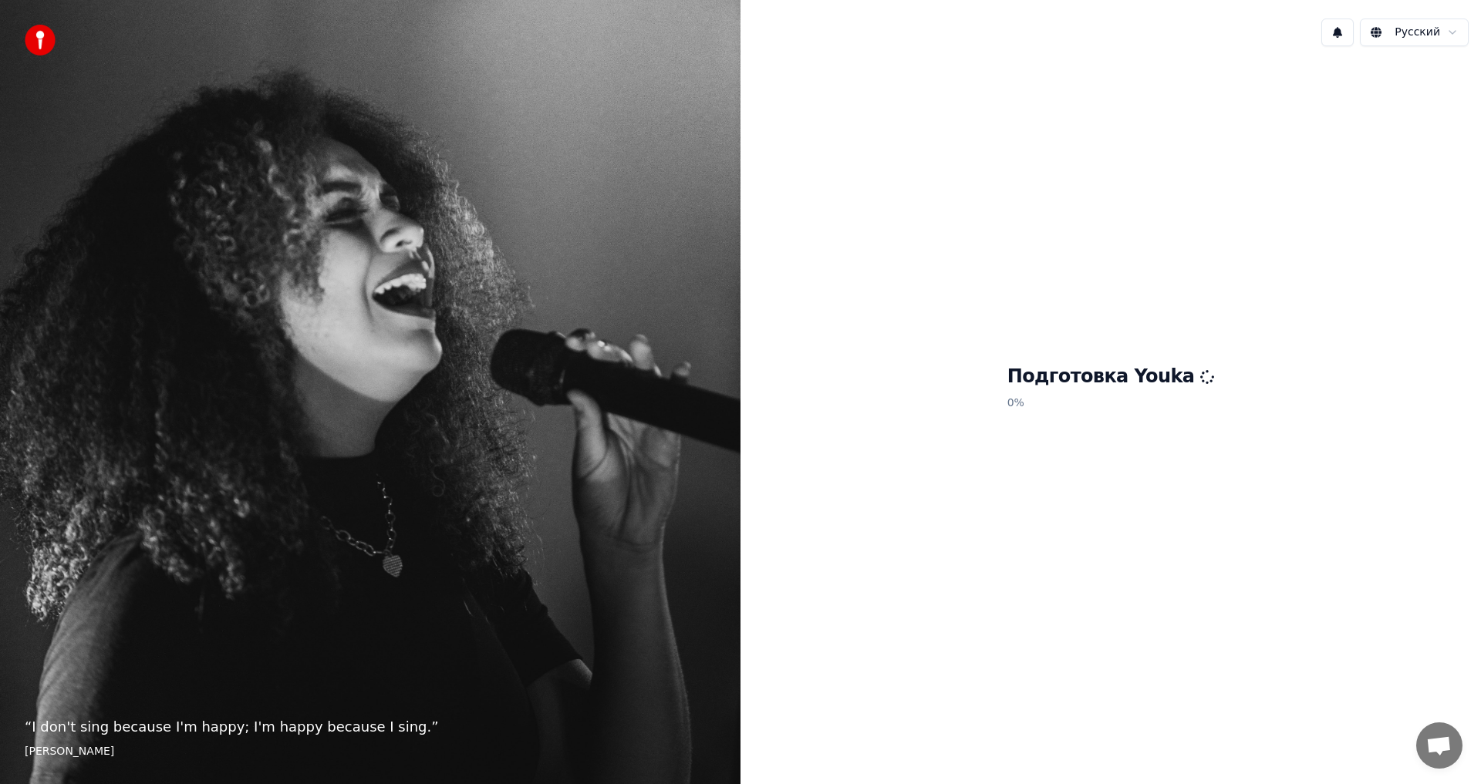
drag, startPoint x: 1080, startPoint y: 372, endPoint x: 1060, endPoint y: 372, distance: 20.1
click at [1072, 372] on h1 "Подготовка Youka" at bounding box center [1110, 377] width 207 height 25
click at [1055, 373] on h1 "Подготовка Youka" at bounding box center [1110, 377] width 207 height 25
click at [1034, 391] on div "Подготовка Youka 0 %" at bounding box center [1110, 391] width 207 height 52
click at [1029, 403] on p "0 %" at bounding box center [1110, 404] width 207 height 28
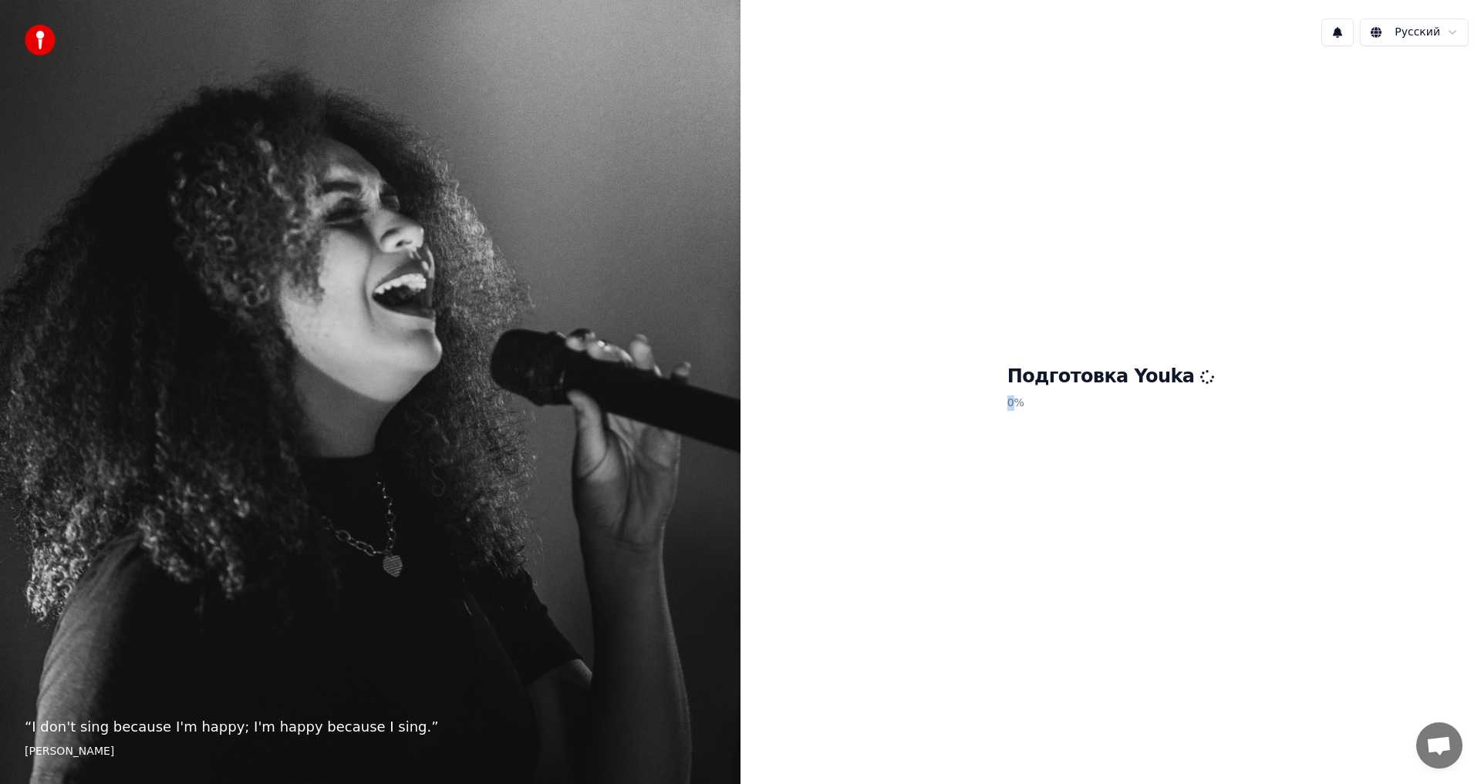
click at [1029, 409] on p "0 %" at bounding box center [1110, 404] width 207 height 28
click at [1030, 409] on p "0 %" at bounding box center [1110, 404] width 207 height 28
click at [1040, 403] on p "0 %" at bounding box center [1110, 404] width 207 height 28
click at [449, 214] on div "“ I don't sing because I'm happy; I'm happy because I sing. ” William James" at bounding box center [370, 392] width 740 height 784
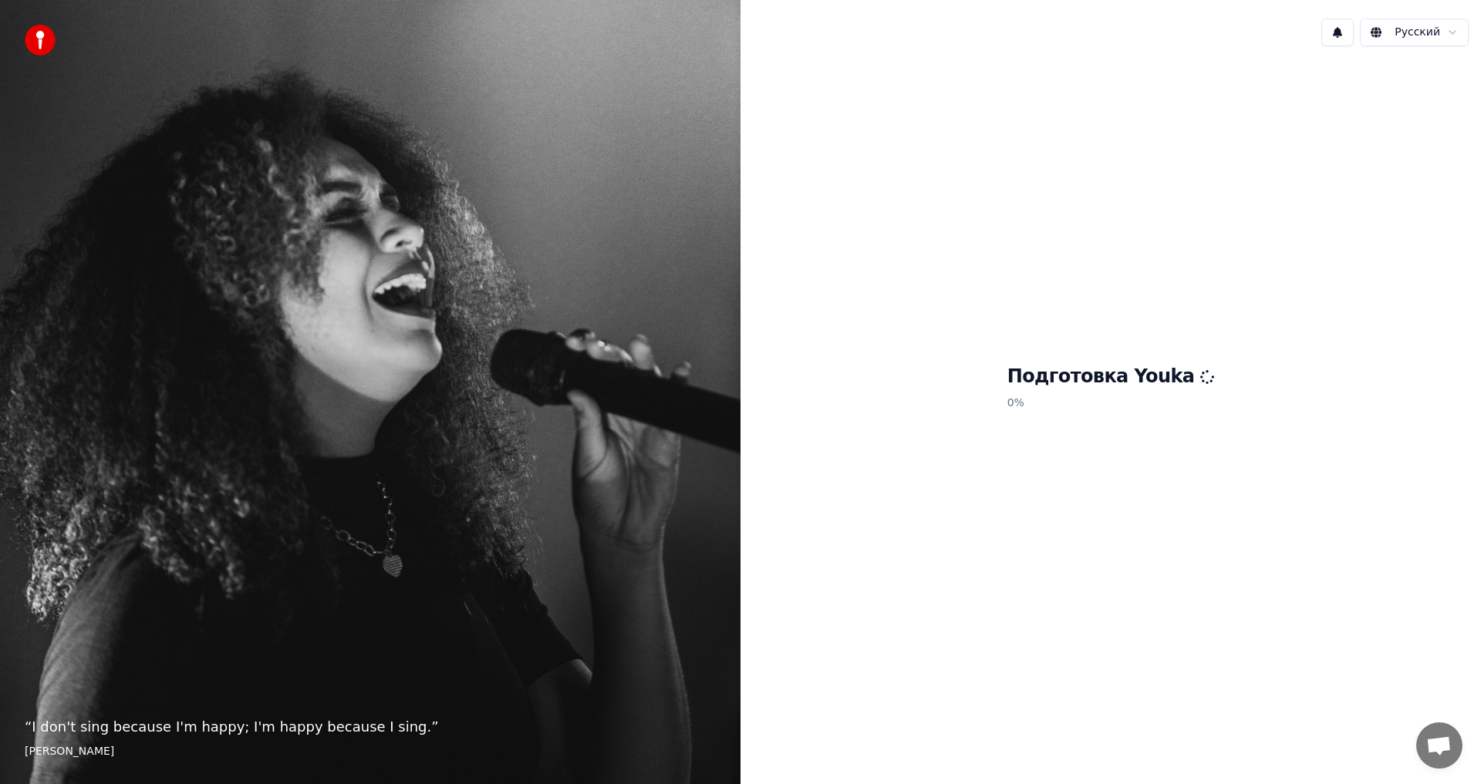
drag, startPoint x: 443, startPoint y: 214, endPoint x: 231, endPoint y: 155, distance: 221.0
click at [442, 214] on div "“ I don't sing because I'm happy; I'm happy because I sing. ” William James" at bounding box center [370, 392] width 740 height 784
click at [29, 36] on img at bounding box center [40, 40] width 31 height 31
click at [84, 671] on div "“ I don't sing because I'm happy; I'm happy because I sing. ” William James" at bounding box center [370, 392] width 740 height 784
drag, startPoint x: 120, startPoint y: 708, endPoint x: 154, endPoint y: 744, distance: 49.6
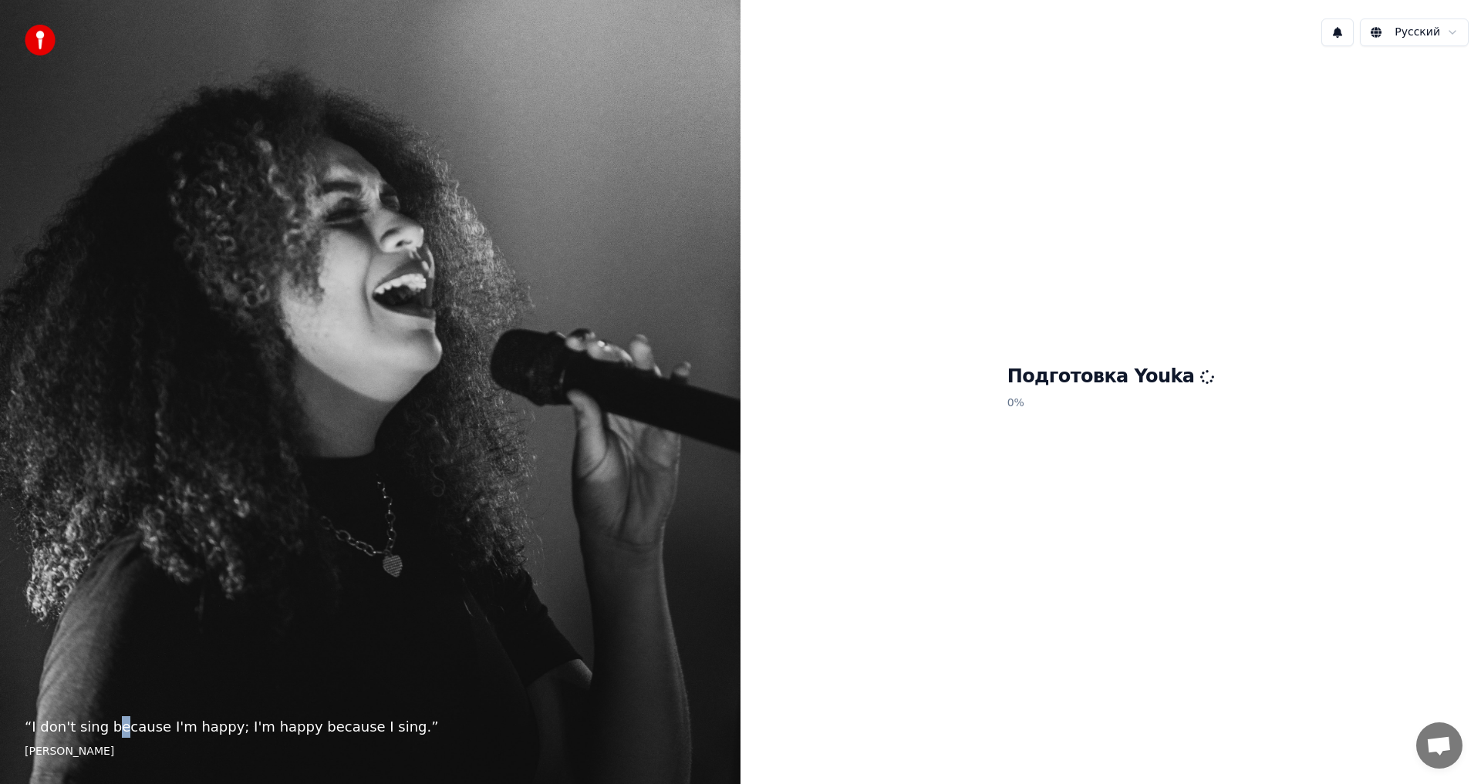
click at [130, 721] on div "“ I don't sing because I'm happy; I'm happy because I sing. ” William James" at bounding box center [370, 392] width 740 height 784
click at [180, 750] on footer "William James" at bounding box center [370, 751] width 691 height 15
click at [196, 719] on p "“ I don't sing because I'm happy; I'm happy because I sing. ”" at bounding box center [370, 728] width 691 height 22
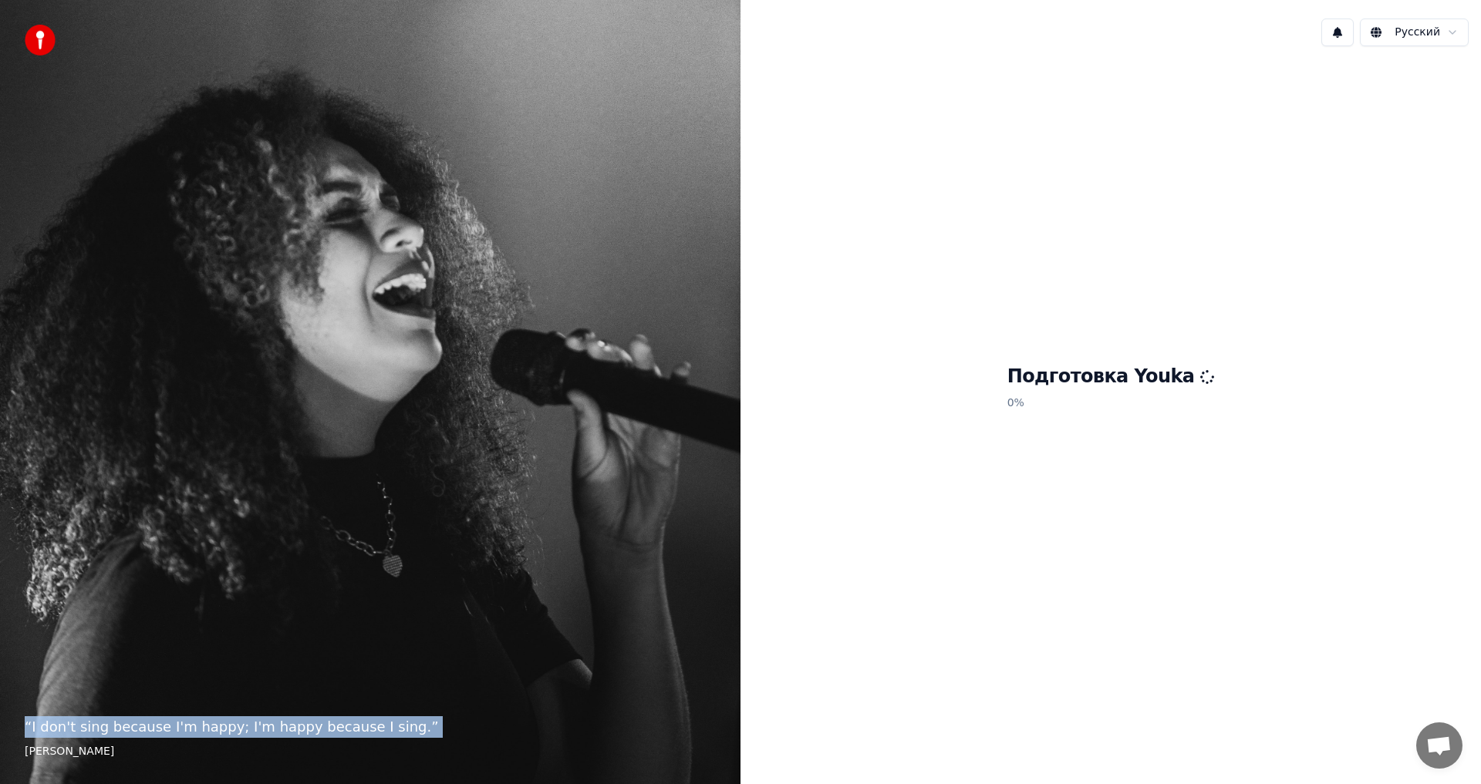
click at [197, 718] on p "“ I don't sing because I'm happy; I'm happy because I sing. ”" at bounding box center [370, 728] width 691 height 22
click at [199, 718] on p "“ I don't sing because I'm happy; I'm happy because I sing. ”" at bounding box center [370, 728] width 691 height 22
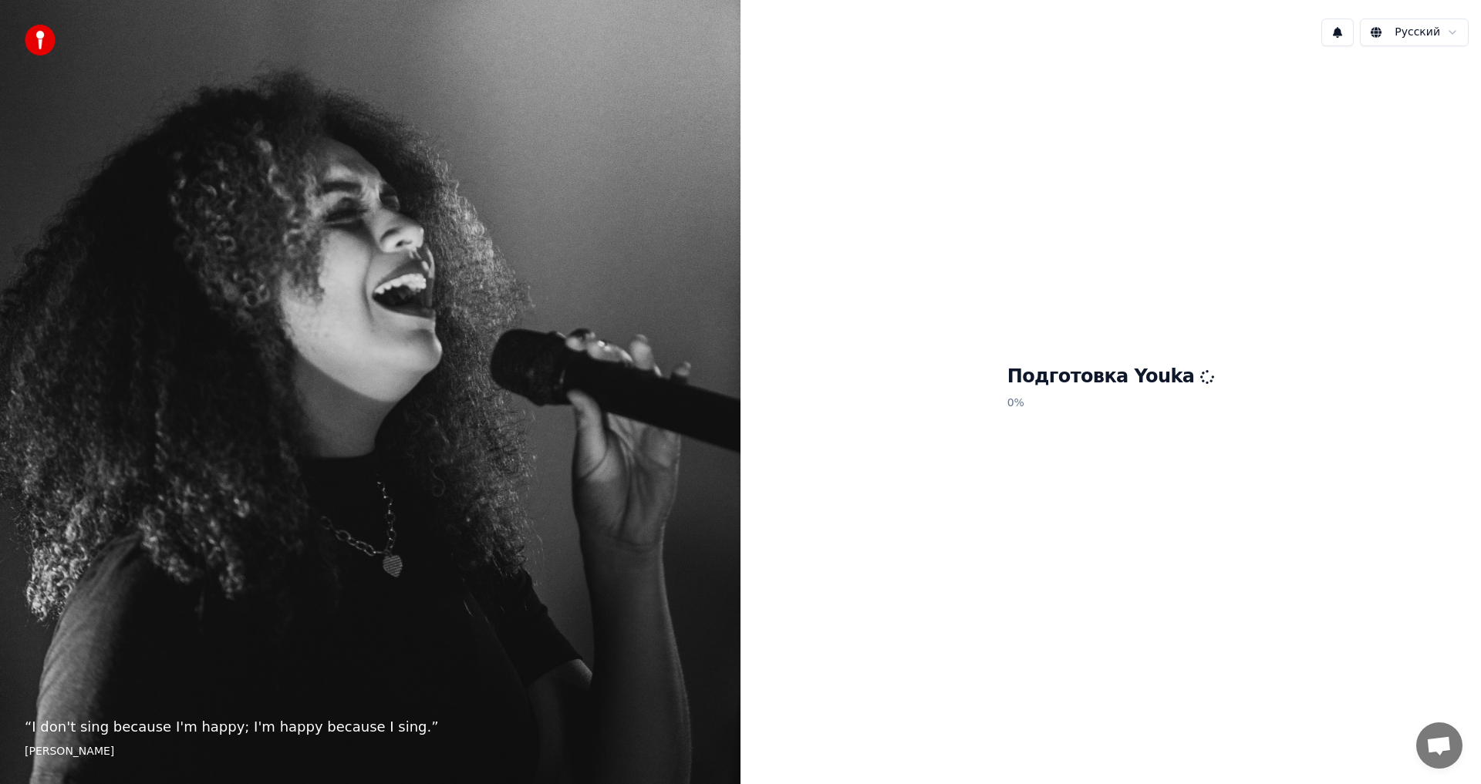
click at [170, 734] on p "“ I don't sing because I'm happy; I'm happy because I sing. ”" at bounding box center [370, 728] width 691 height 22
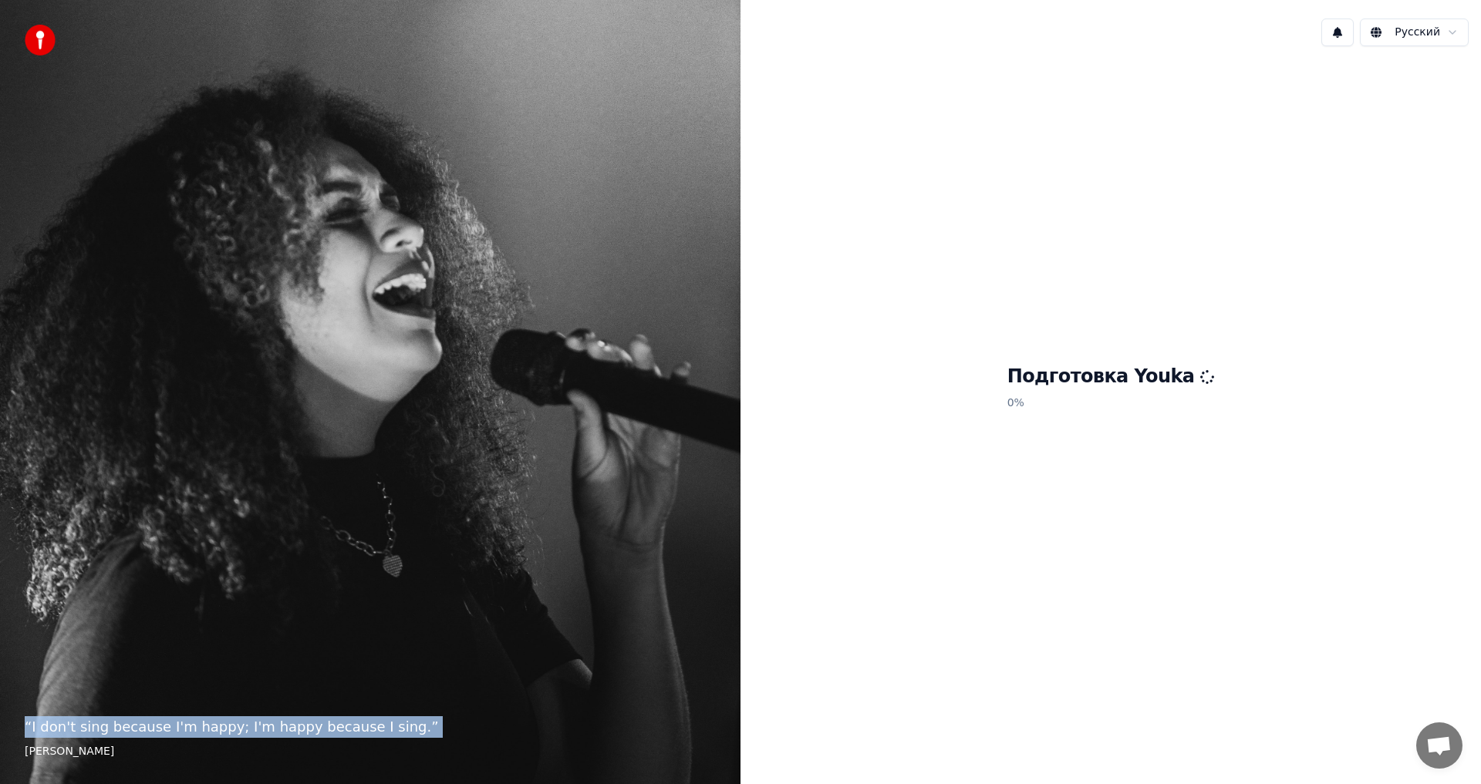
click at [170, 734] on p "“ I don't sing because I'm happy; I'm happy because I sing. ”" at bounding box center [370, 728] width 691 height 22
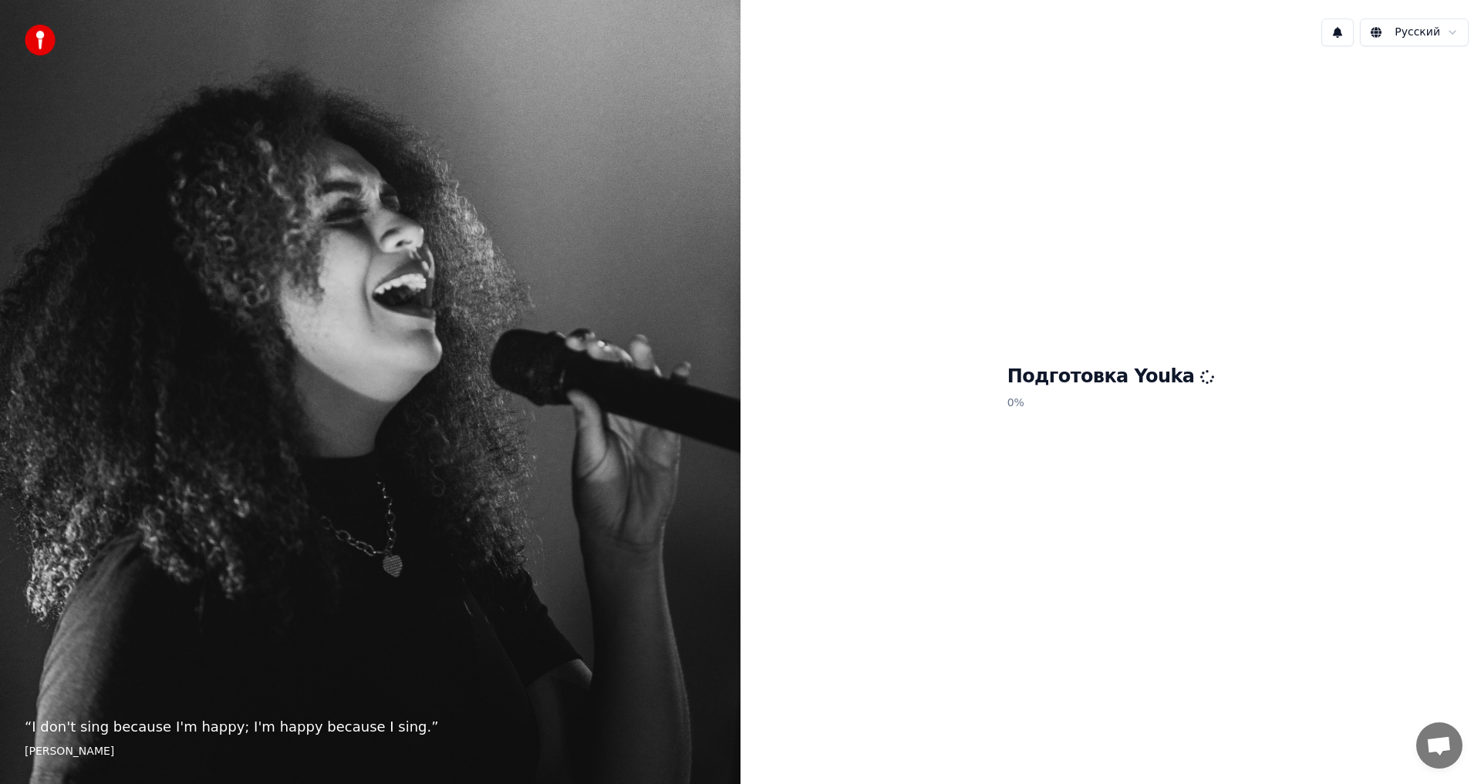
click at [1134, 377] on h1 "Подготовка Youka" at bounding box center [1110, 377] width 207 height 25
click at [1175, 379] on h1 "Подготовка Youka" at bounding box center [1110, 377] width 207 height 25
click at [1198, 383] on icon at bounding box center [1207, 376] width 19 height 19
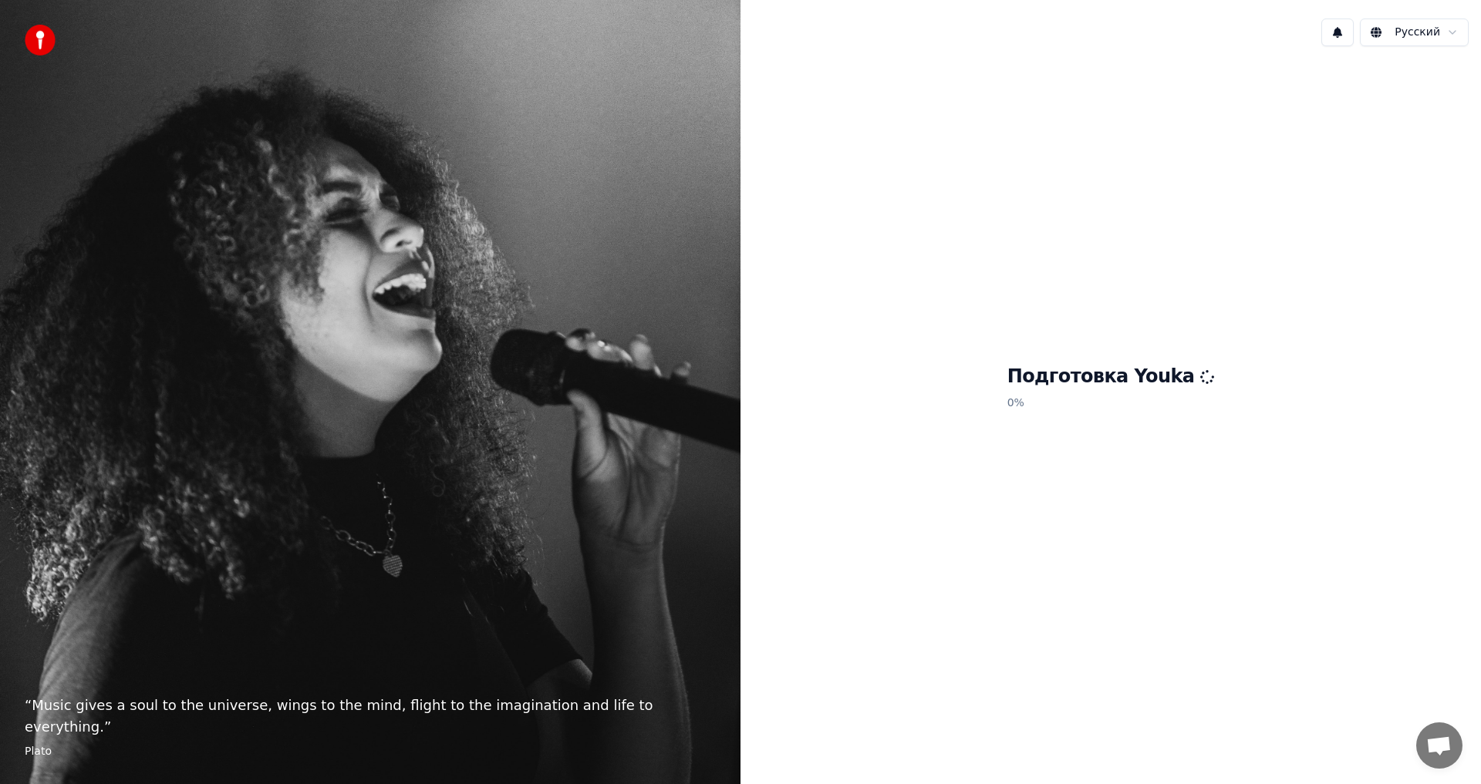
click at [588, 669] on div "“ Music gives a soul to the universe, wings to the mind, flight to the imaginat…" at bounding box center [370, 392] width 740 height 784
click at [583, 685] on div "“ Music gives a soul to the universe, wings to the mind, flight to the imaginat…" at bounding box center [370, 392] width 740 height 784
click at [534, 717] on p "“ Music gives a soul to the universe, wings to the mind, flight to the imaginat…" at bounding box center [370, 716] width 691 height 43
click at [183, 714] on div "“ Music gives a soul to the universe, wings to the mind, flight to the imaginat…" at bounding box center [370, 392] width 740 height 784
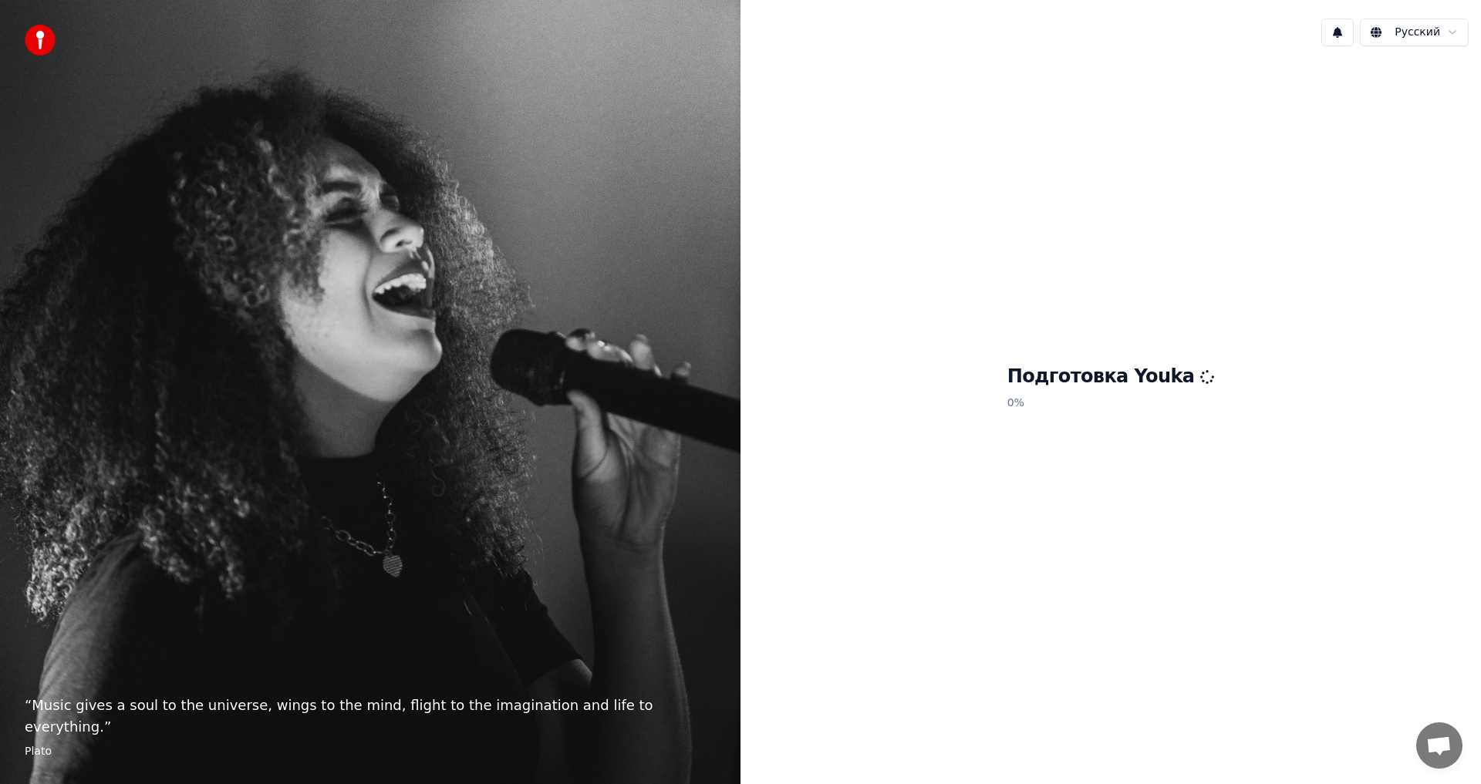
click at [181, 727] on p "“ Music gives a soul to the universe, wings to the mind, flight to the imaginat…" at bounding box center [370, 716] width 691 height 43
drag, startPoint x: 305, startPoint y: 507, endPoint x: 311, endPoint y: 470, distance: 36.8
click at [305, 503] on div "“ Music gives a soul to the universe, wings to the mind, flight to the imaginat…" at bounding box center [370, 392] width 740 height 784
click at [315, 400] on div "“ Music gives a soul to the universe, wings to the mind, flight to the imaginat…" at bounding box center [370, 392] width 740 height 784
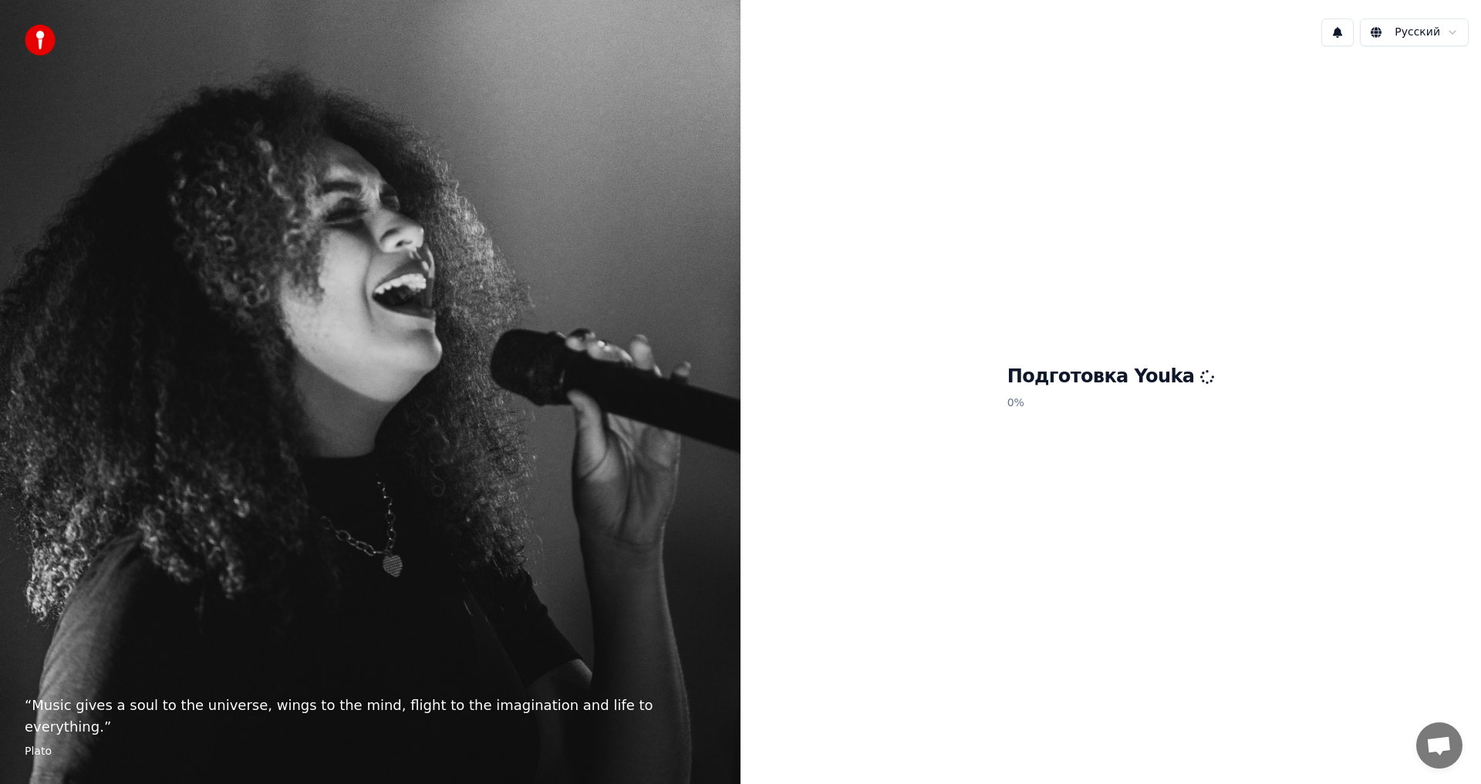
click at [319, 299] on div "“ Music gives a soul to the universe, wings to the mind, flight to the imaginat…" at bounding box center [370, 392] width 740 height 784
drag, startPoint x: 322, startPoint y: 197, endPoint x: 330, endPoint y: 172, distance: 26.6
click at [330, 172] on div "“ Music gives a soul to the universe, wings to the mind, flight to the imaginat…" at bounding box center [370, 392] width 740 height 784
drag, startPoint x: 350, startPoint y: 98, endPoint x: 292, endPoint y: 70, distance: 64.2
click at [350, 87] on div "“ Music gives a soul to the universe, wings to the mind, flight to the imaginat…" at bounding box center [370, 392] width 740 height 784
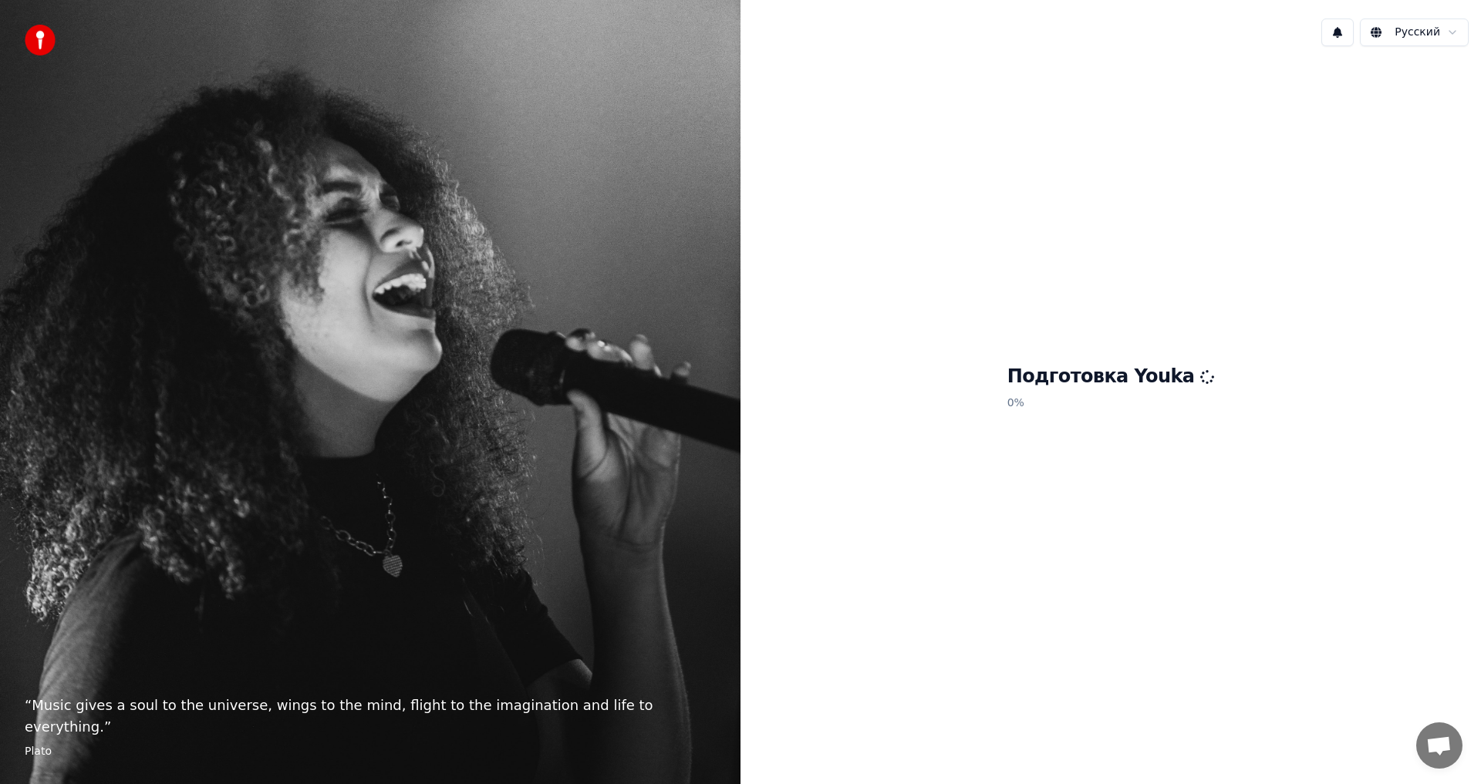
click at [38, 39] on img at bounding box center [40, 40] width 31 height 31
drag, startPoint x: 1140, startPoint y: 376, endPoint x: 1137, endPoint y: 396, distance: 19.5
click at [1138, 386] on h1 "Подготовка Youka" at bounding box center [1110, 377] width 207 height 25
click at [1199, 379] on icon at bounding box center [1207, 377] width 16 height 16
click at [1199, 379] on icon at bounding box center [1208, 377] width 18 height 18
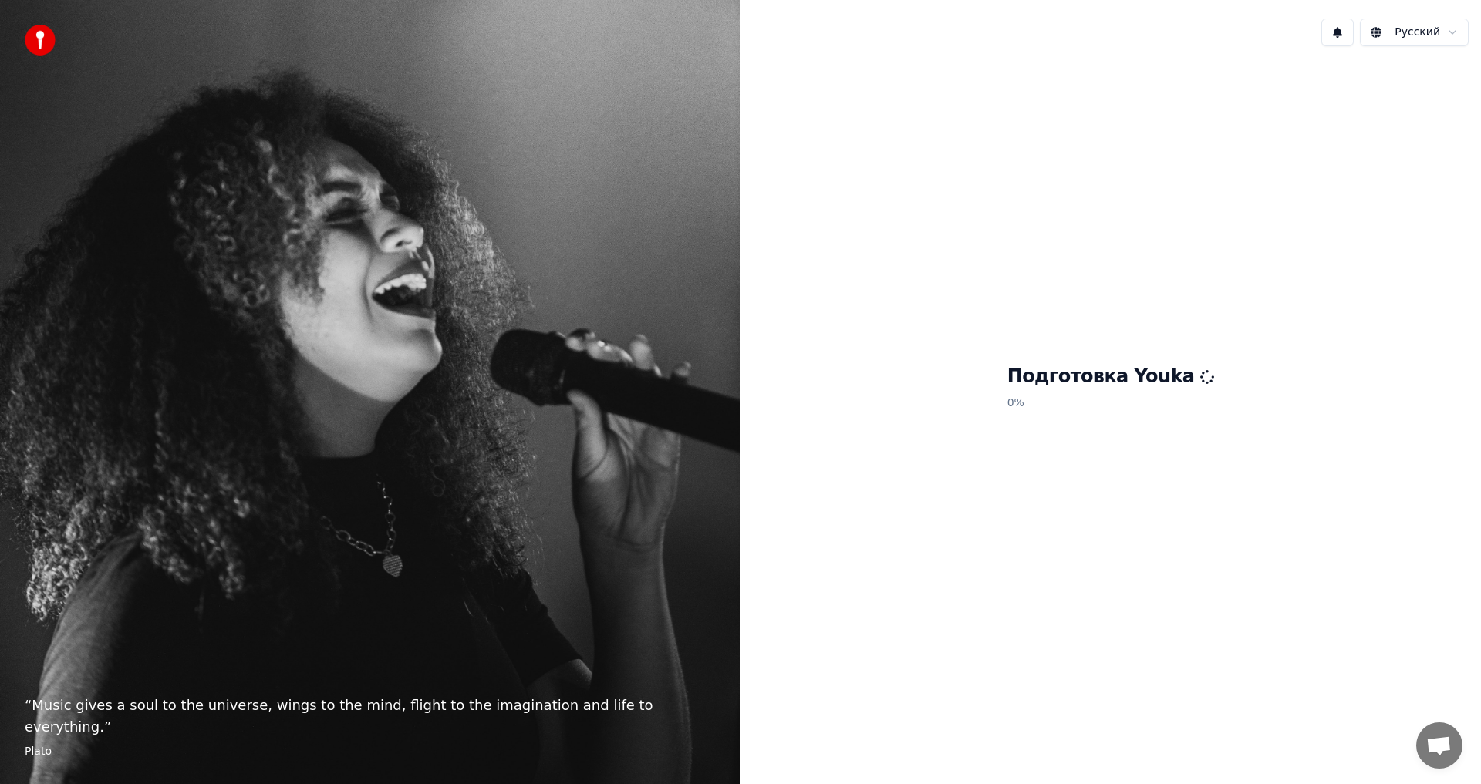
click at [1145, 379] on h1 "Подготовка Youka" at bounding box center [1110, 377] width 207 height 25
